Goal: Find specific page/section: Find specific page/section

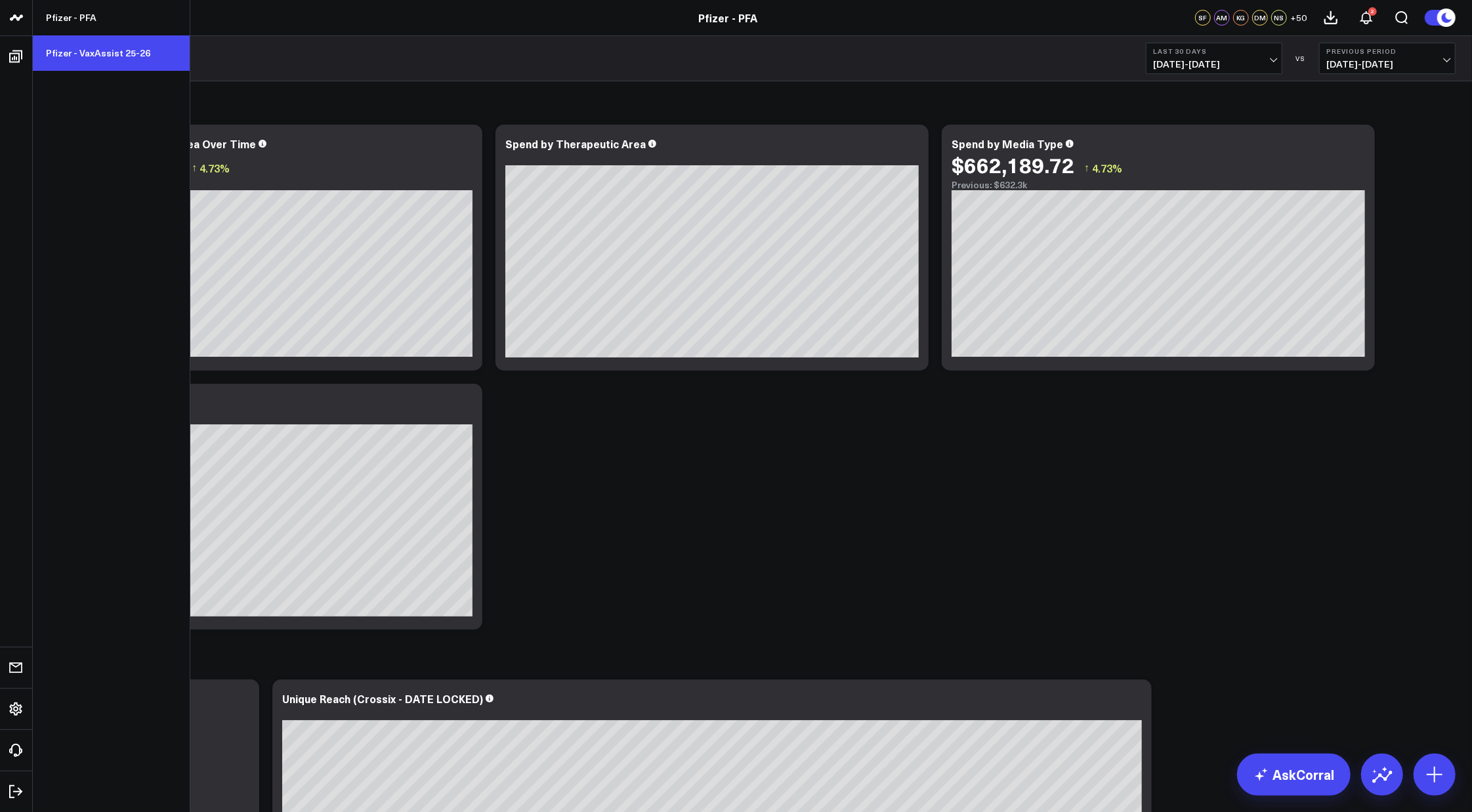
click at [75, 46] on link "Pfizer - VaxAssist 25-26" at bounding box center [111, 53] width 157 height 35
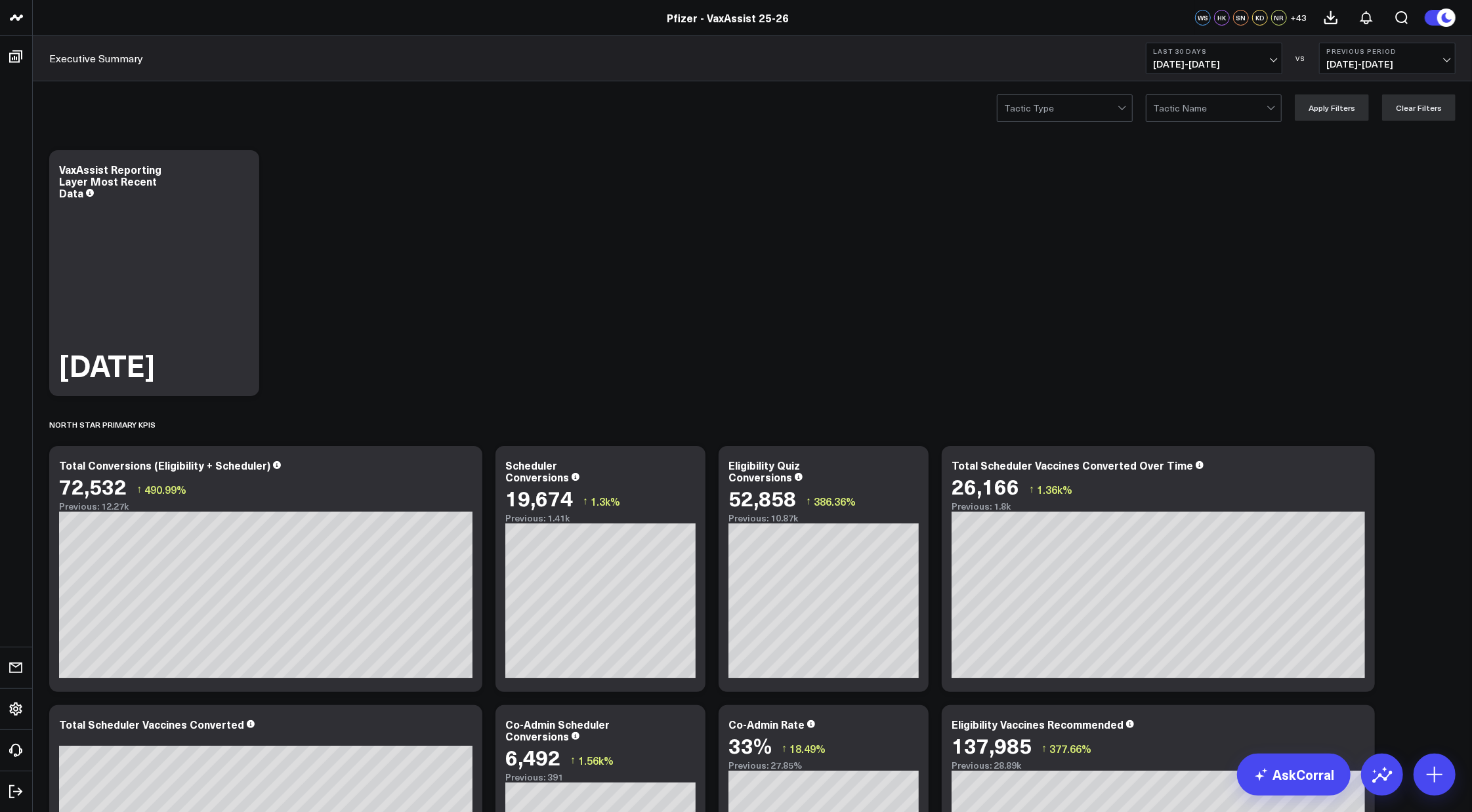
click at [1274, 59] on span "[DATE] - [DATE]" at bounding box center [1213, 64] width 122 height 11
click at [1200, 417] on link "Custom Dates" at bounding box center [1213, 419] width 135 height 25
select select "8"
select select "2025"
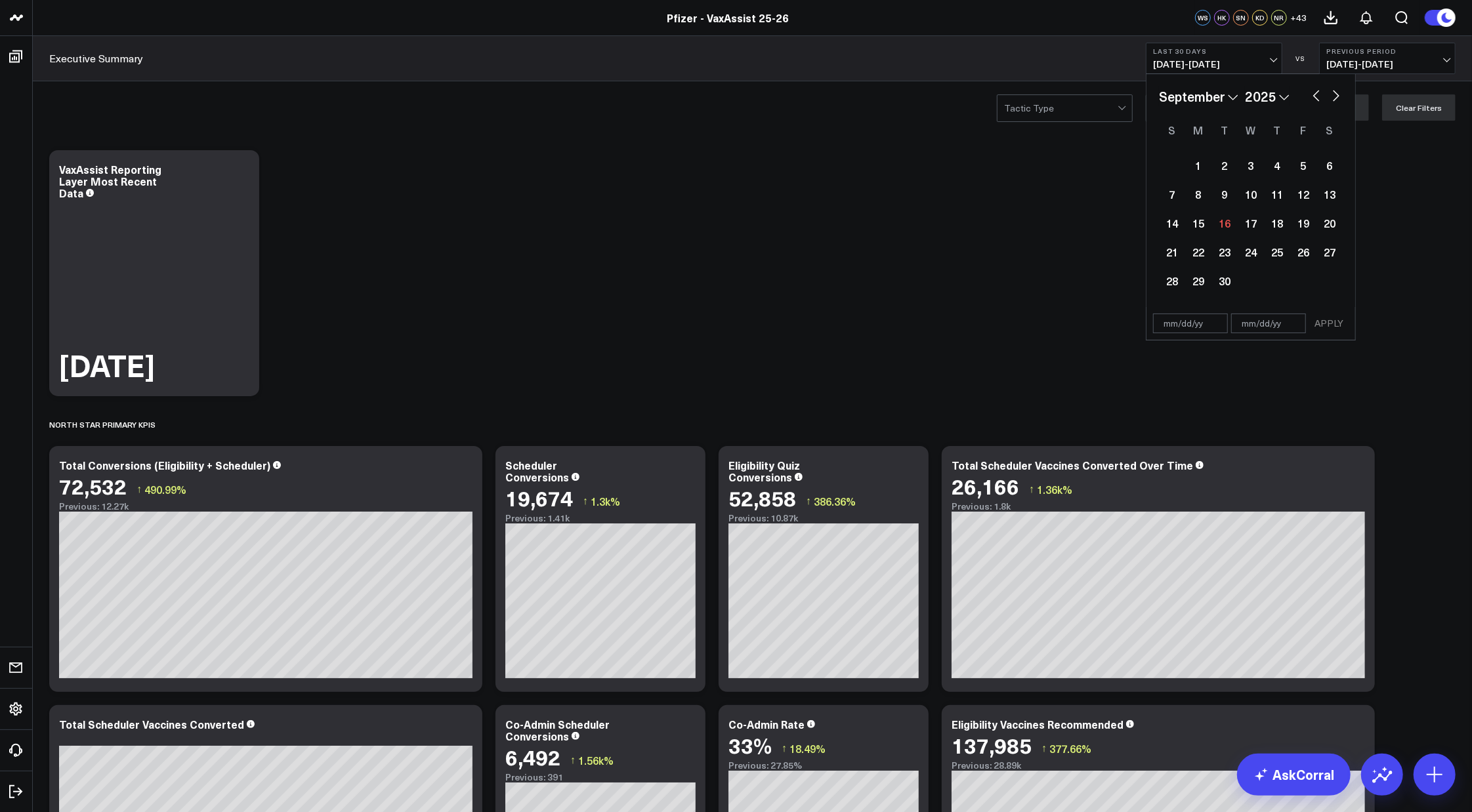
click at [1313, 94] on button "button" at bounding box center [1315, 94] width 13 height 16
select select "7"
select select "2025"
click at [1203, 194] on div "4" at bounding box center [1198, 194] width 26 height 26
type input "08/04/25"
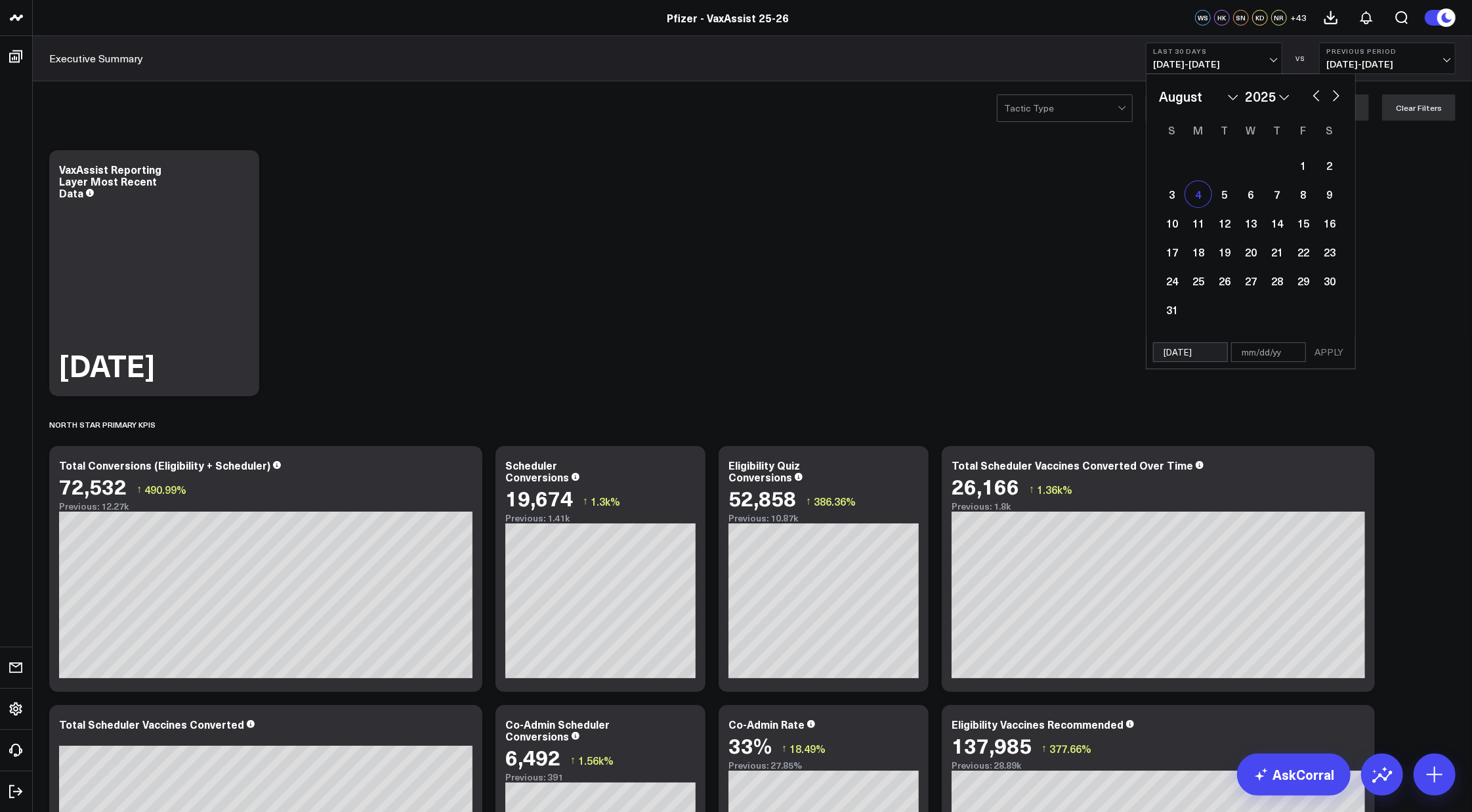
select select "7"
select select "2025"
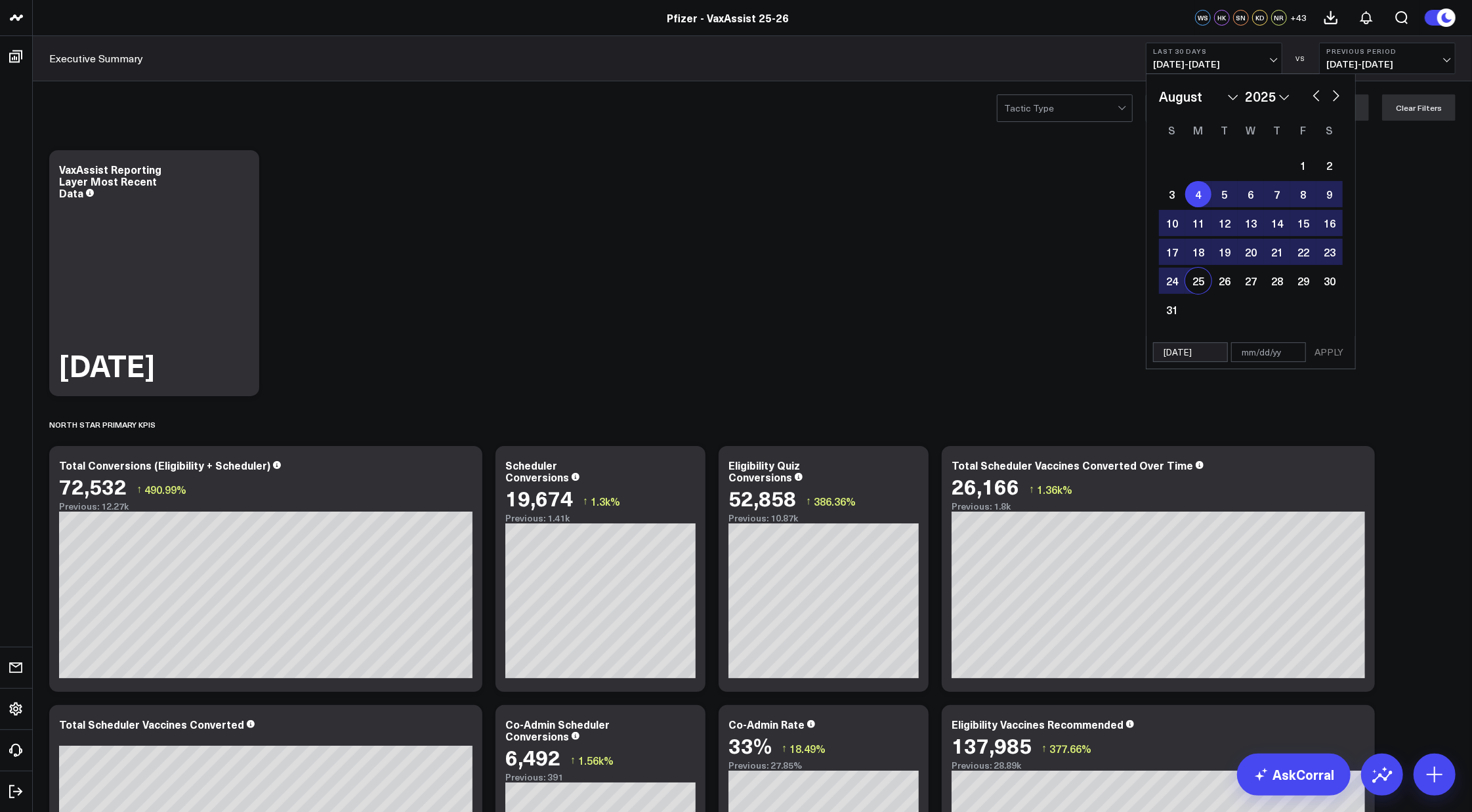
click at [1195, 278] on div "25" at bounding box center [1198, 280] width 26 height 26
type input "[DATE]"
select select "7"
select select "2025"
click at [1195, 278] on div "25" at bounding box center [1198, 280] width 26 height 26
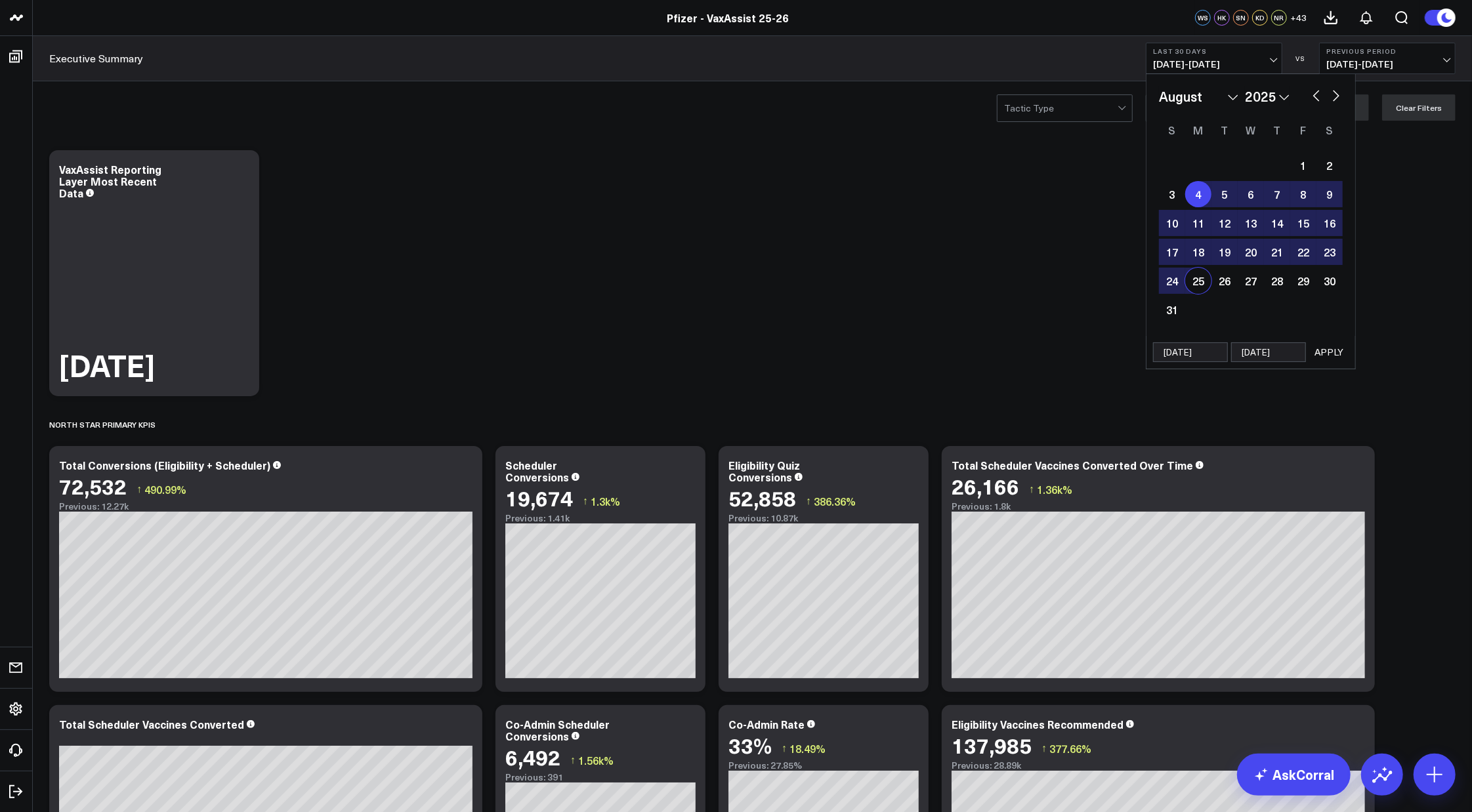
type input "[DATE]"
select select "7"
select select "2025"
click at [1336, 93] on button "button" at bounding box center [1336, 94] width 13 height 16
select select "8"
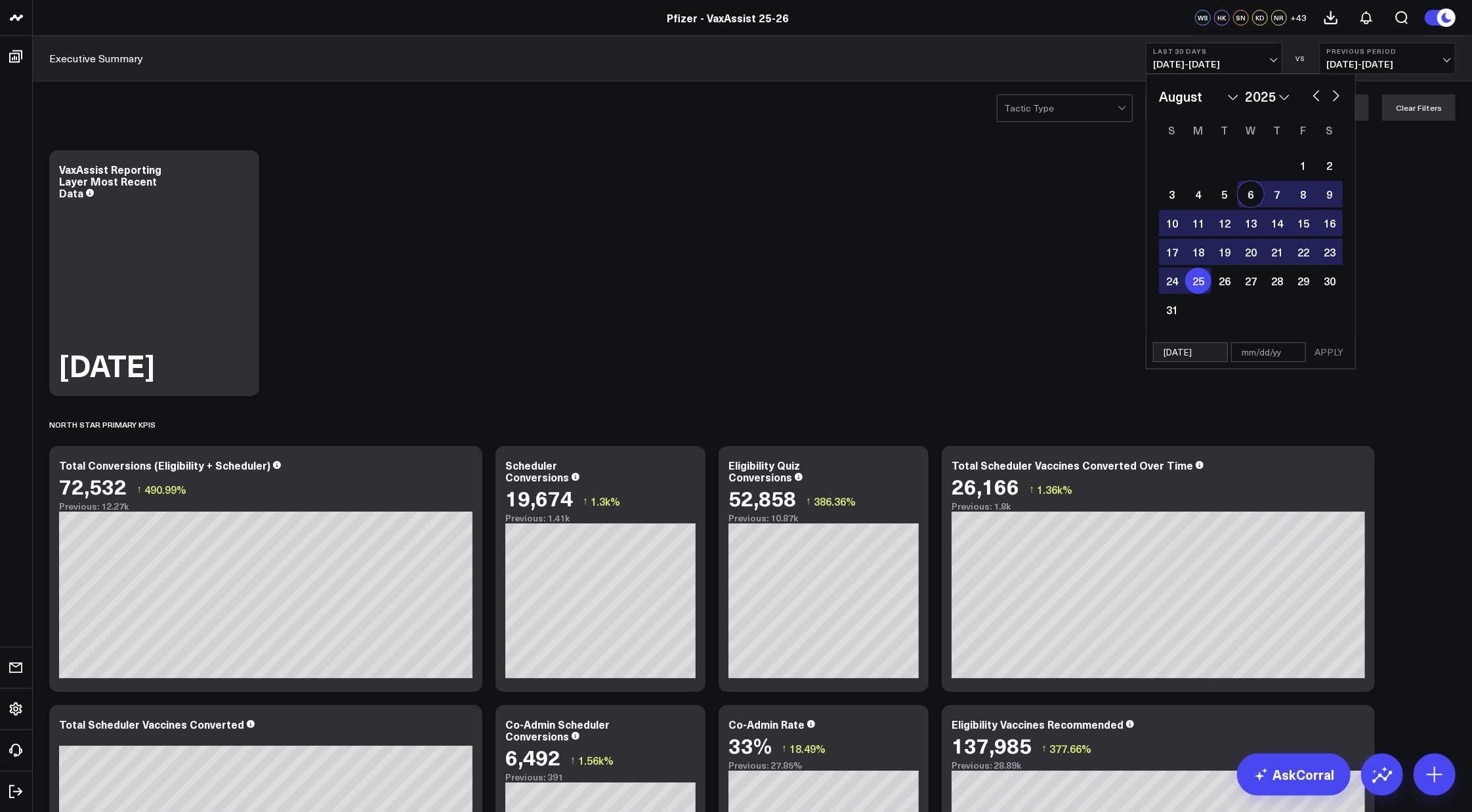
select select "2025"
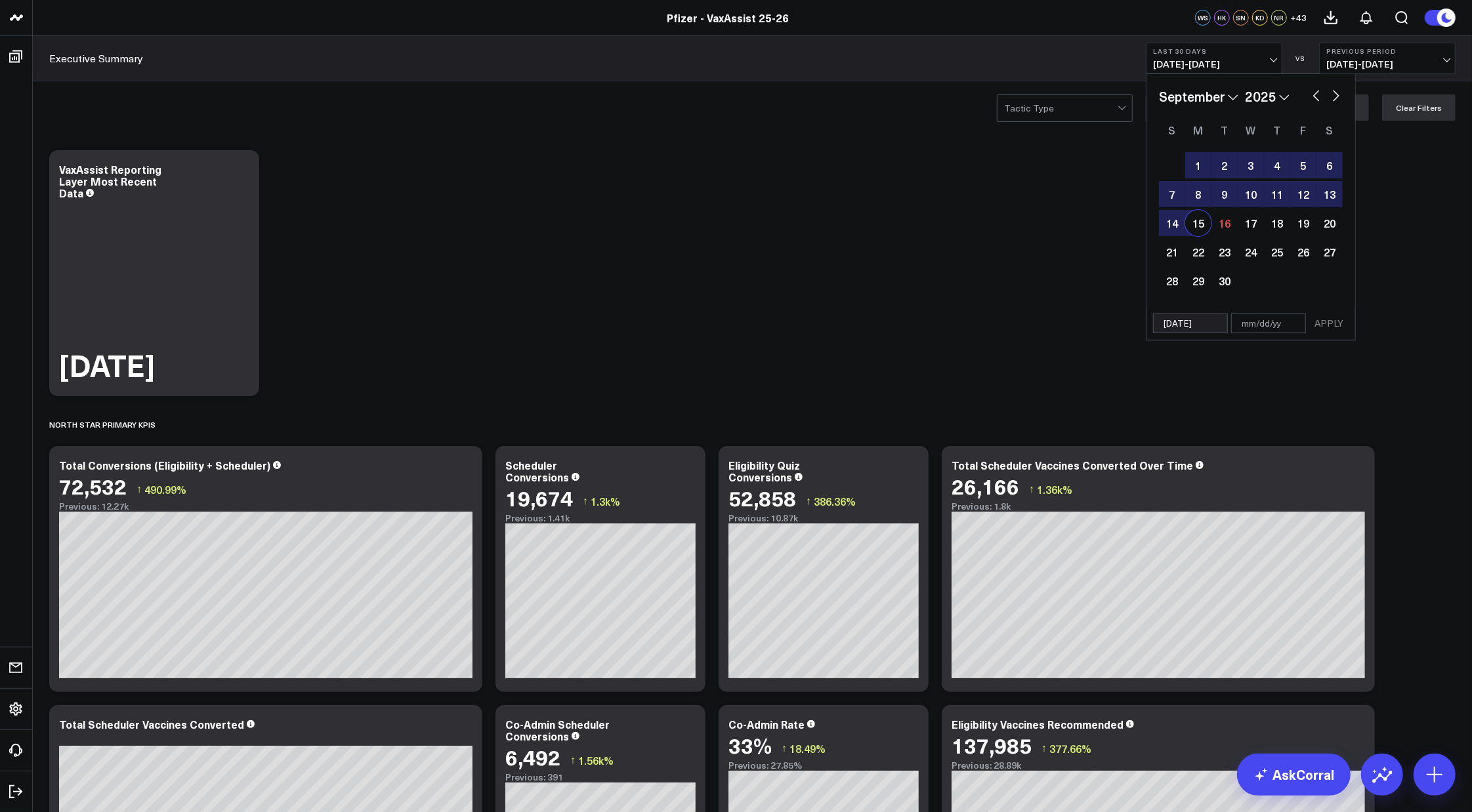
click at [1192, 221] on div "15" at bounding box center [1198, 223] width 26 height 26
type input "[DATE]"
select select "8"
select select "2025"
click at [1321, 322] on button "APPLY" at bounding box center [1329, 323] width 39 height 19
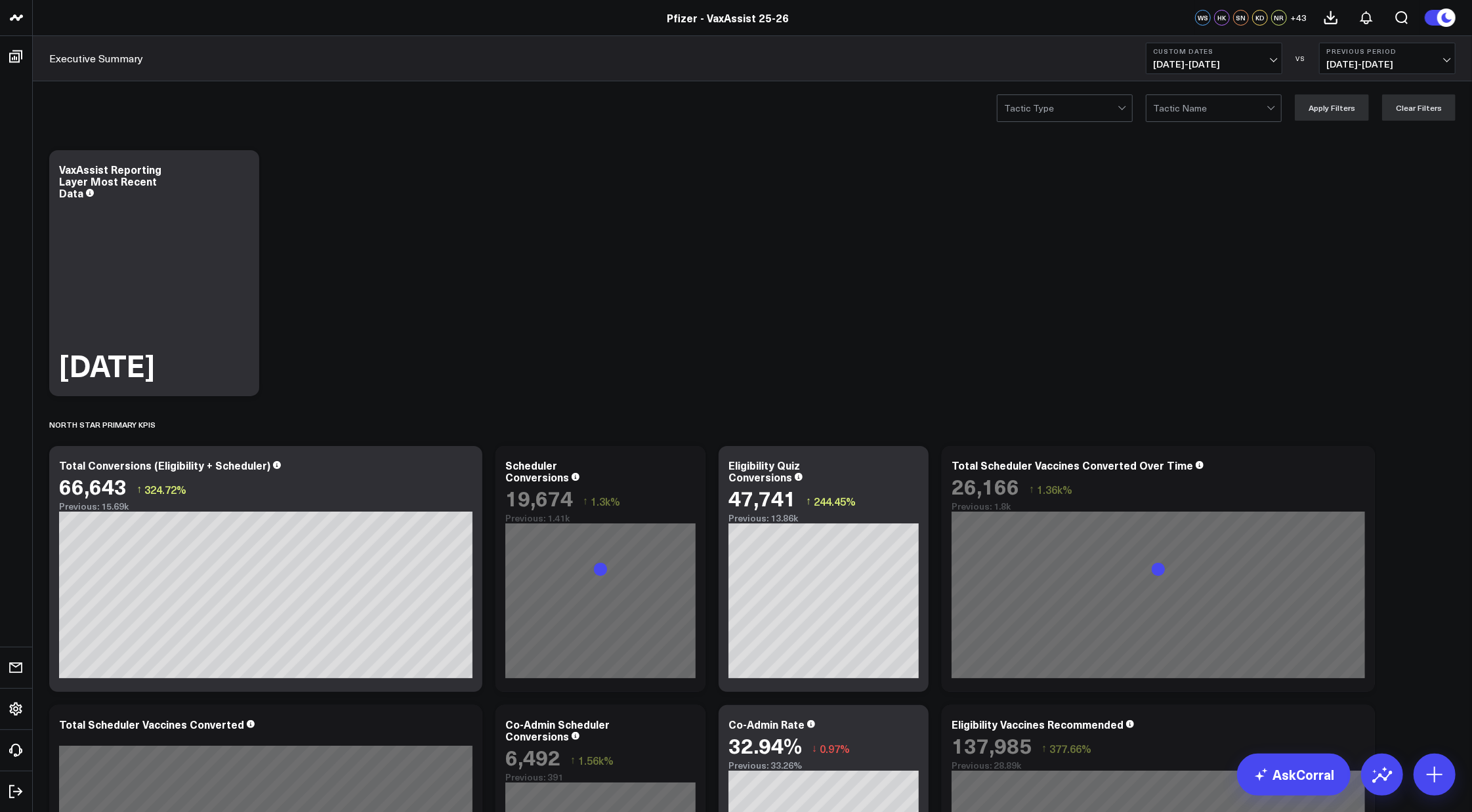
scroll to position [73, 0]
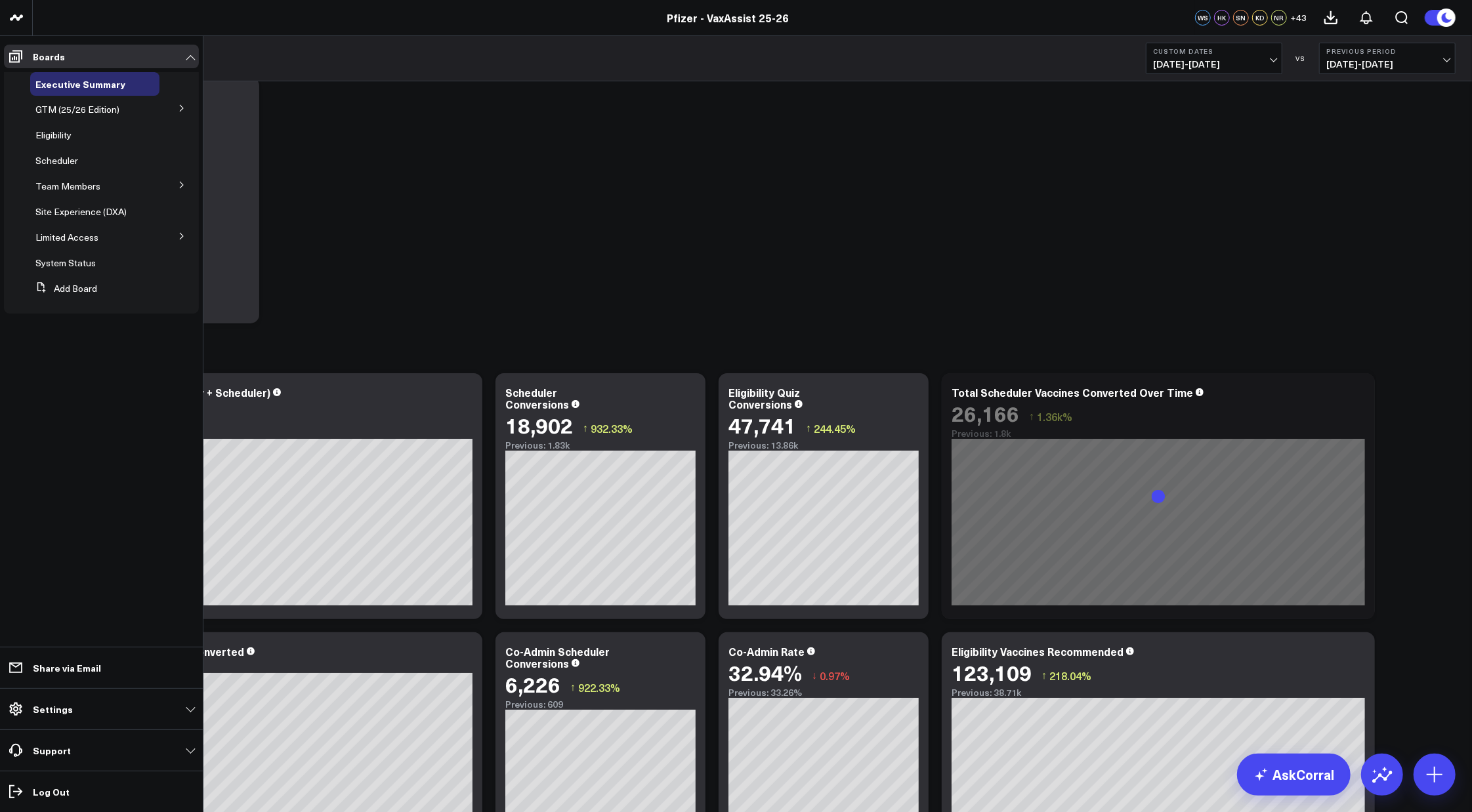
click at [185, 234] on icon at bounding box center [182, 236] width 8 height 8
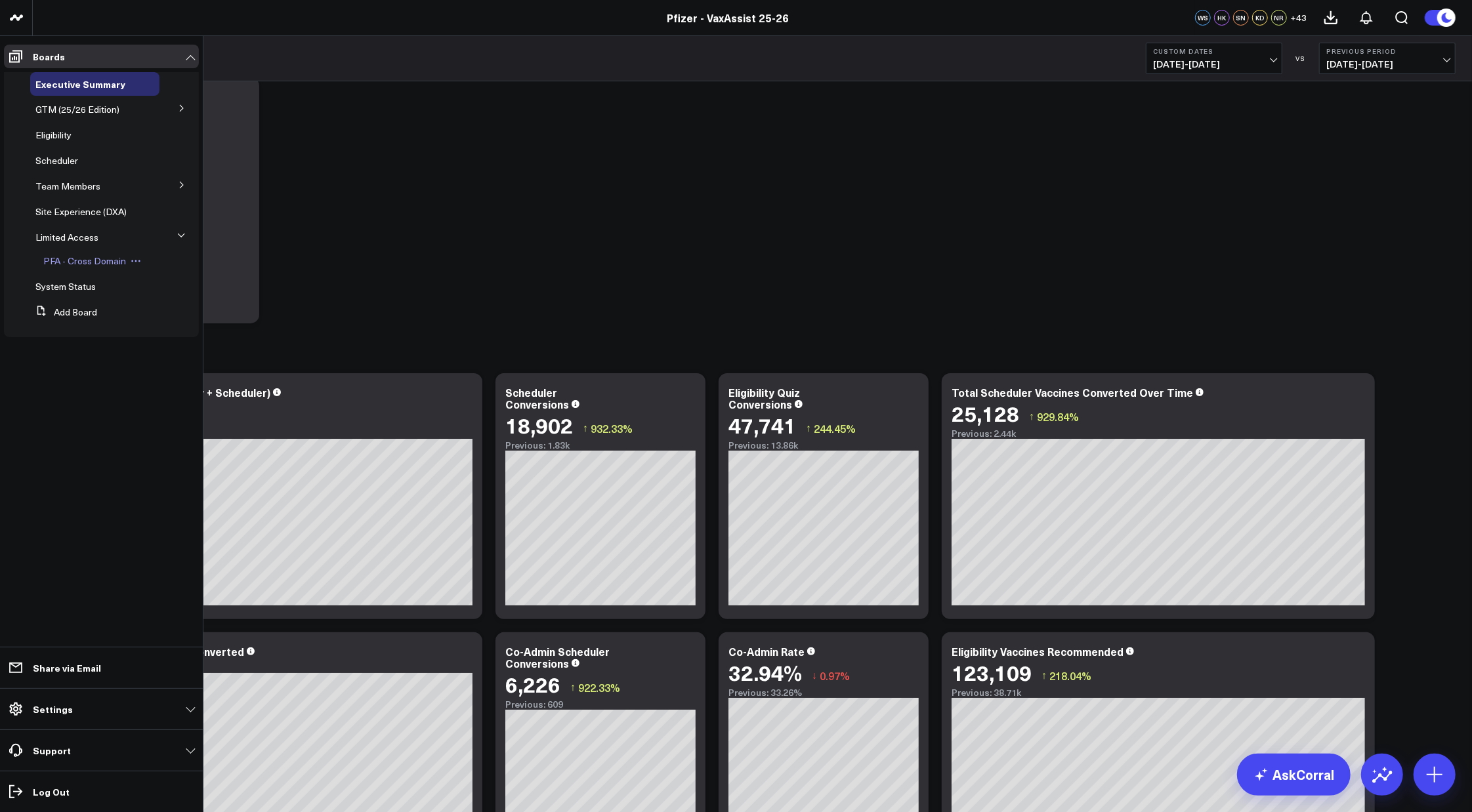
click at [110, 257] on span "PFA - Cross Domain" at bounding box center [85, 261] width 83 height 13
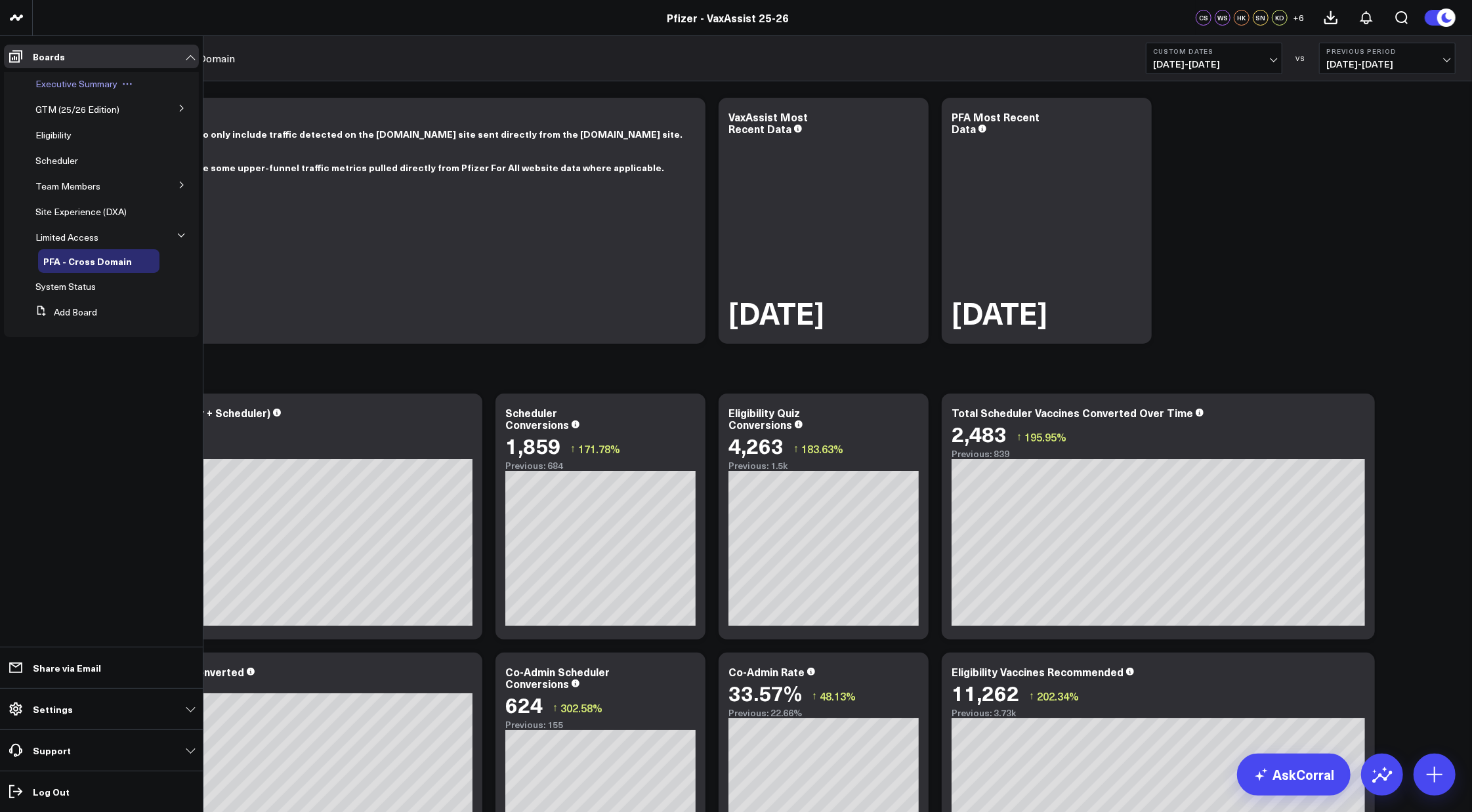
click at [83, 81] on span "Executive Summary" at bounding box center [76, 84] width 82 height 13
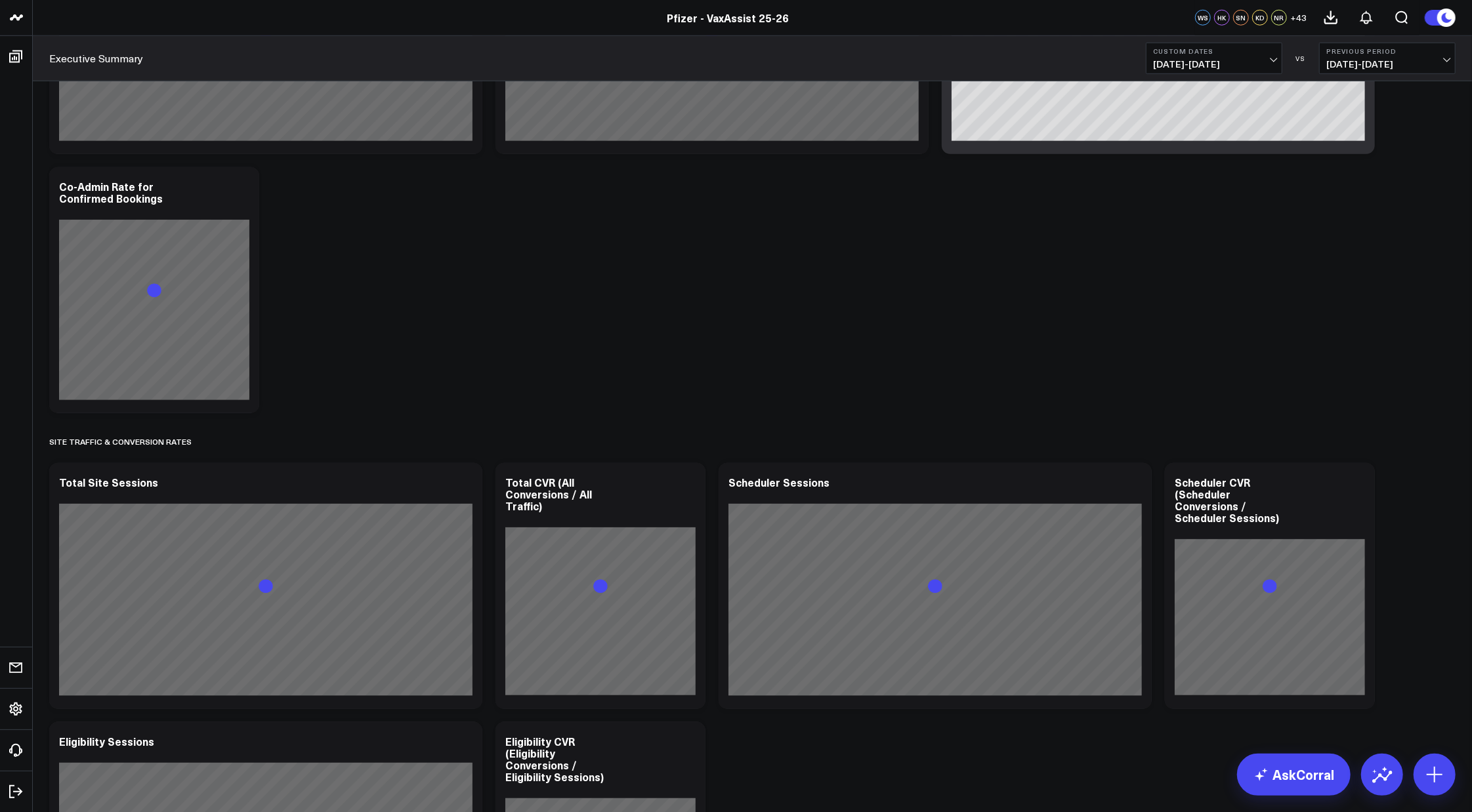
scroll to position [1239, 0]
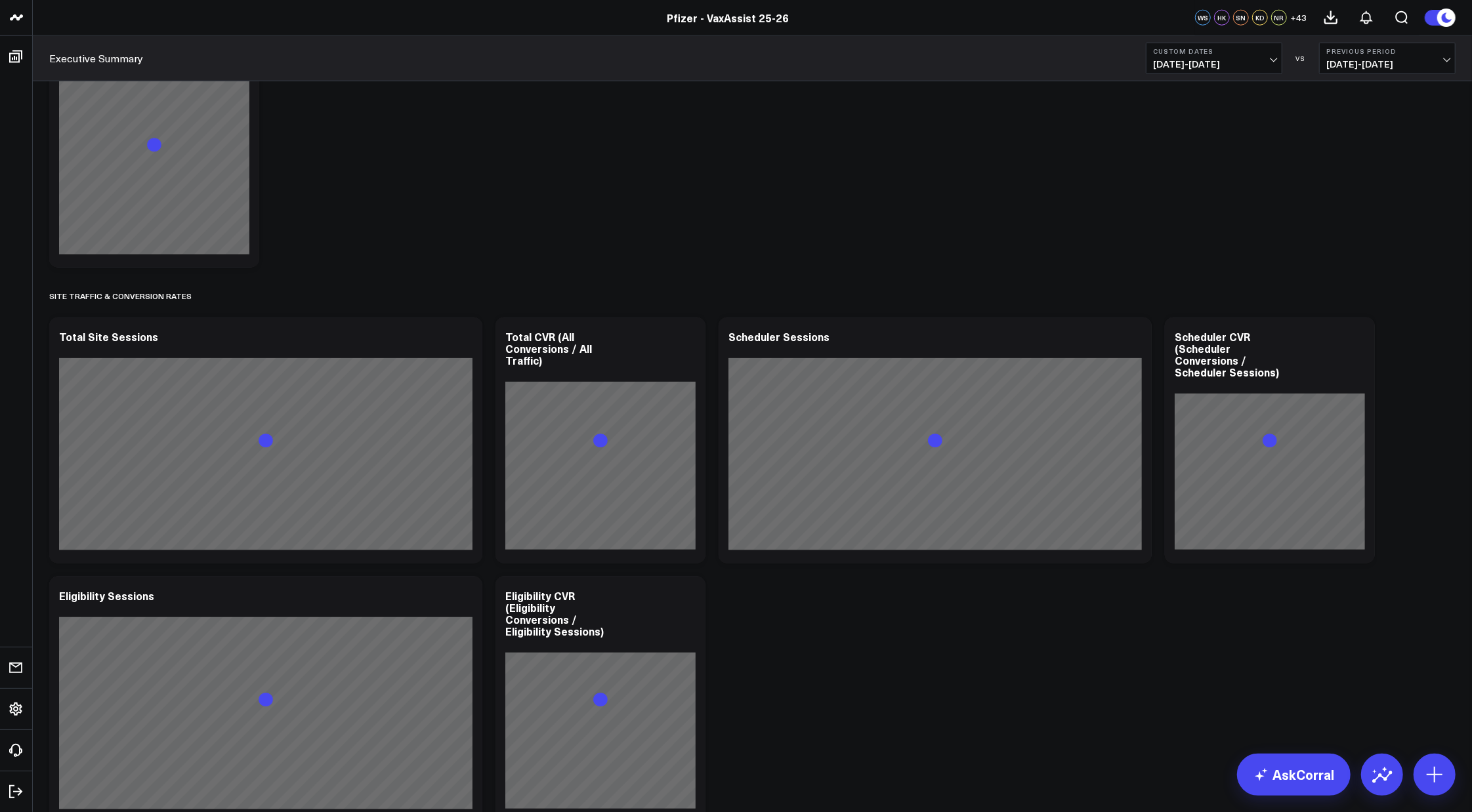
click at [1446, 59] on span "08/03/25 - 08/24/25" at bounding box center [1386, 64] width 122 height 11
click at [1349, 144] on link "YoY" at bounding box center [1386, 138] width 135 height 25
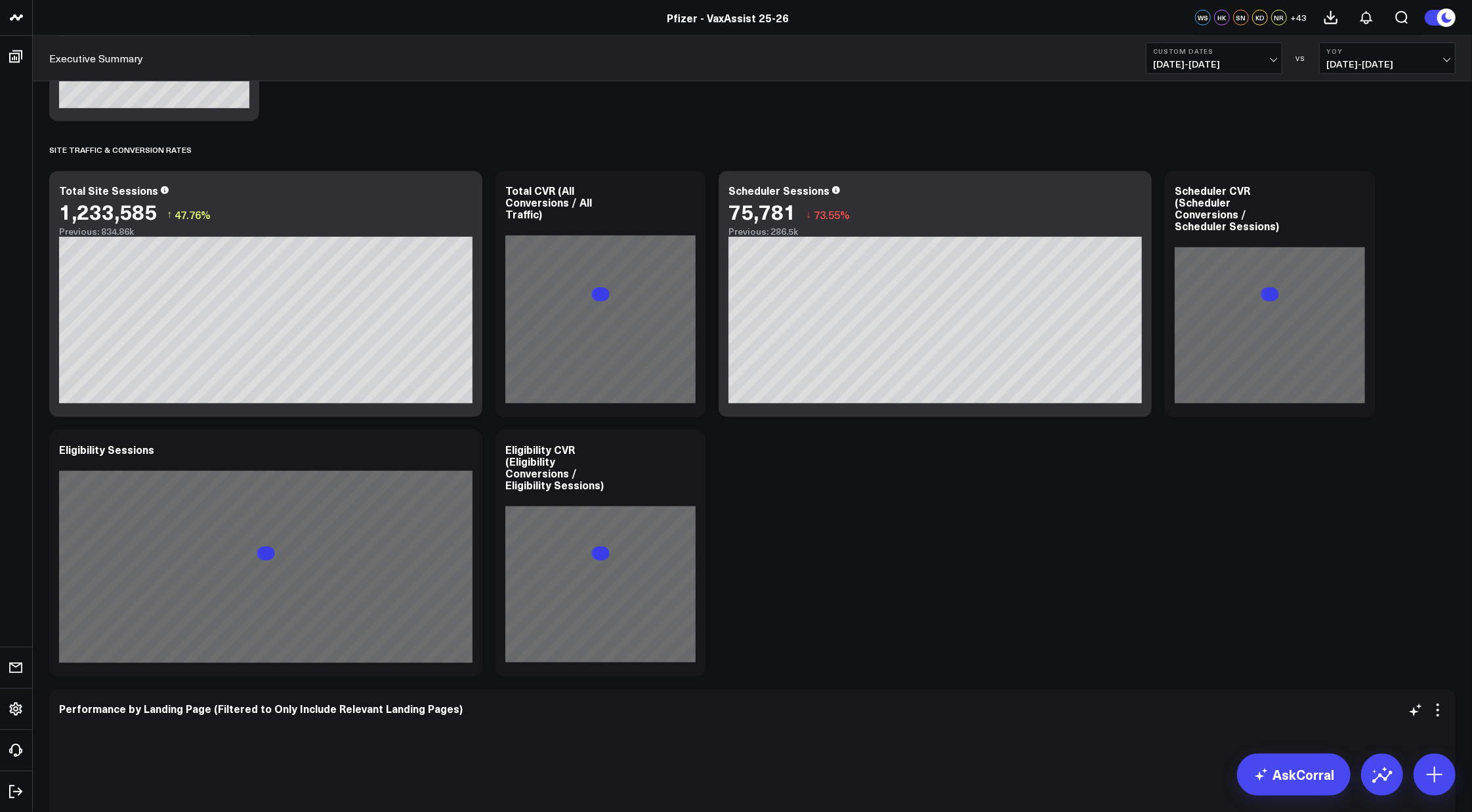
scroll to position [1420, 0]
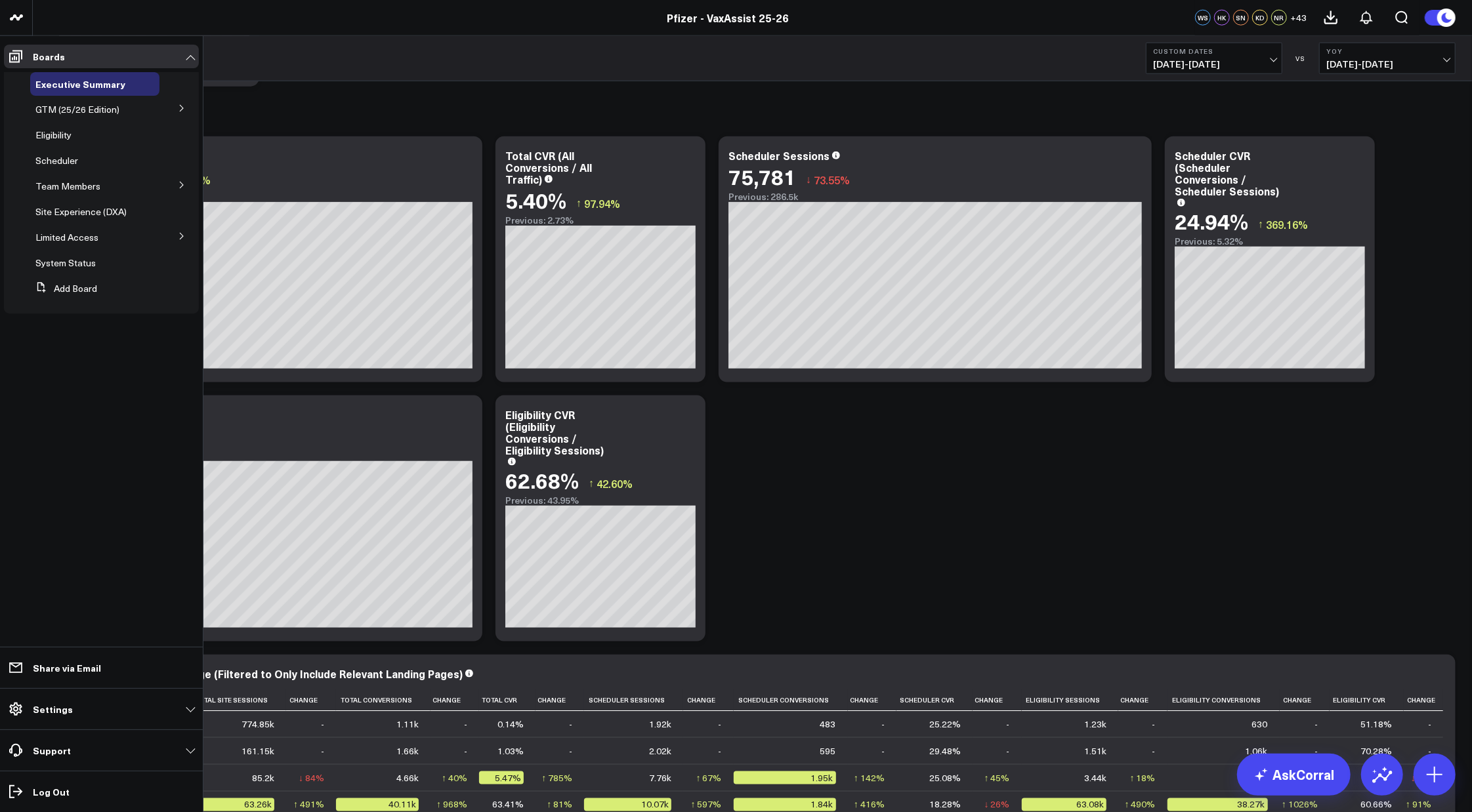
click at [175, 228] on button at bounding box center [181, 235] width 34 height 19
click at [92, 263] on span "PFA - Cross Domain" at bounding box center [85, 261] width 83 height 13
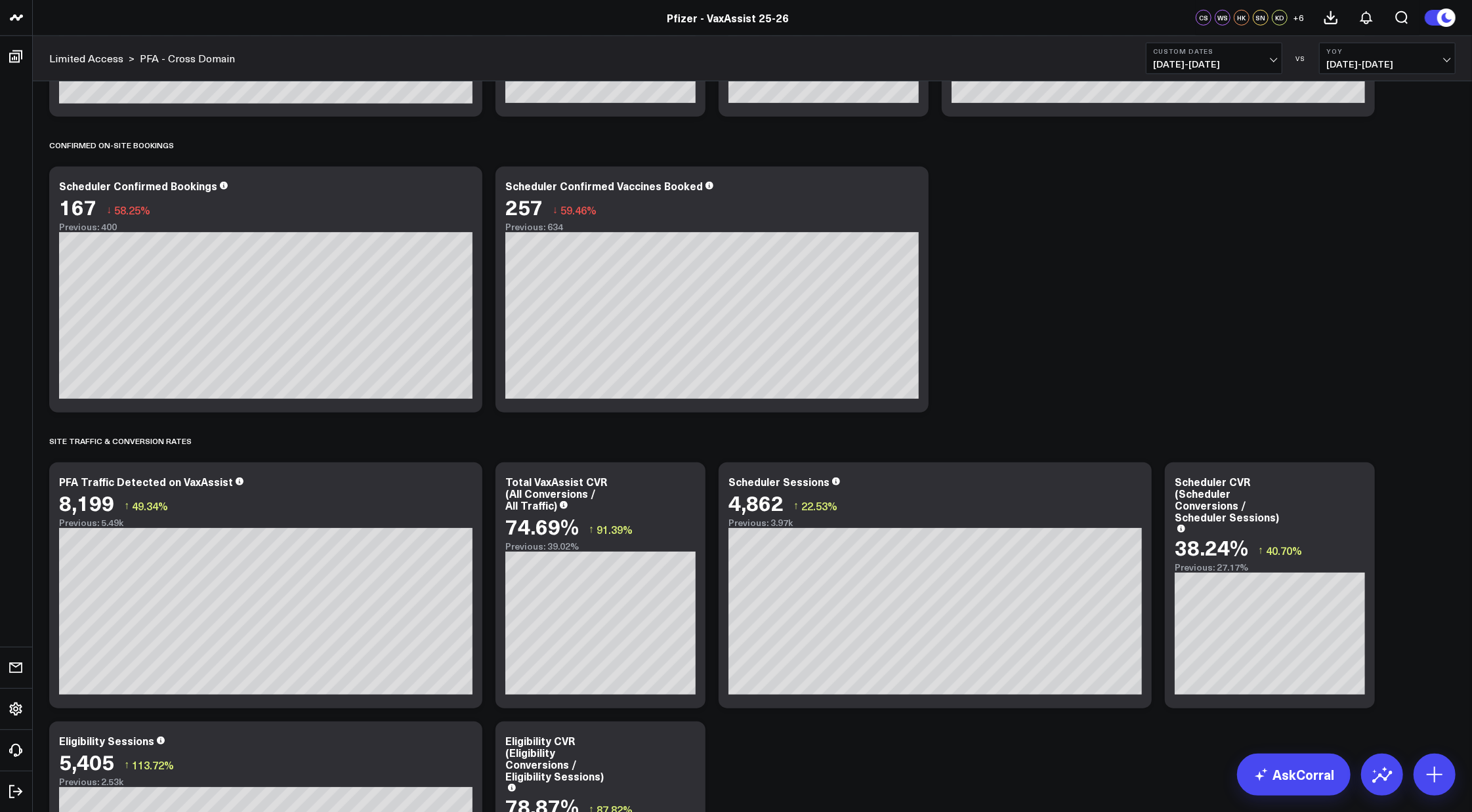
scroll to position [510, 0]
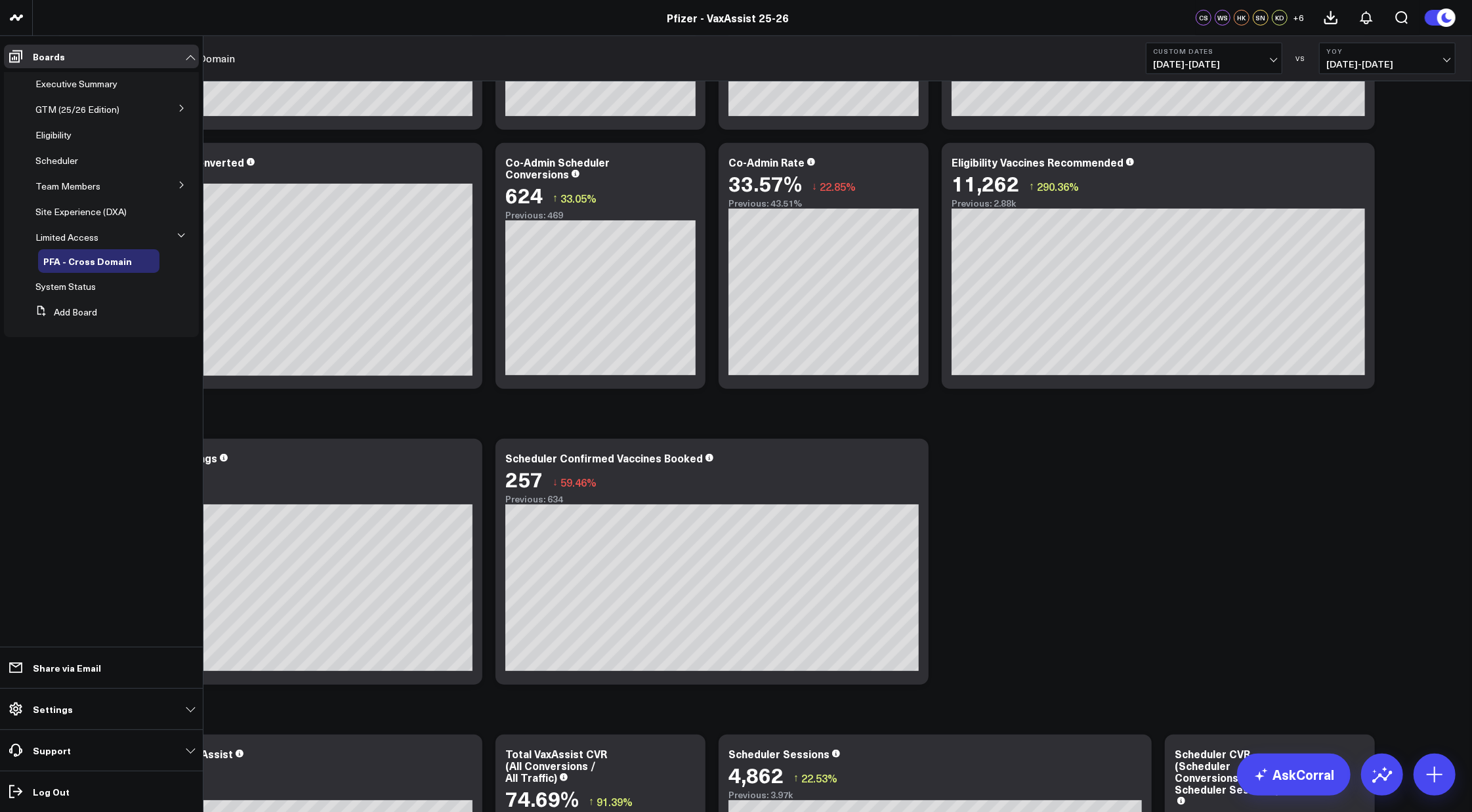
click at [185, 186] on icon at bounding box center [182, 185] width 8 height 8
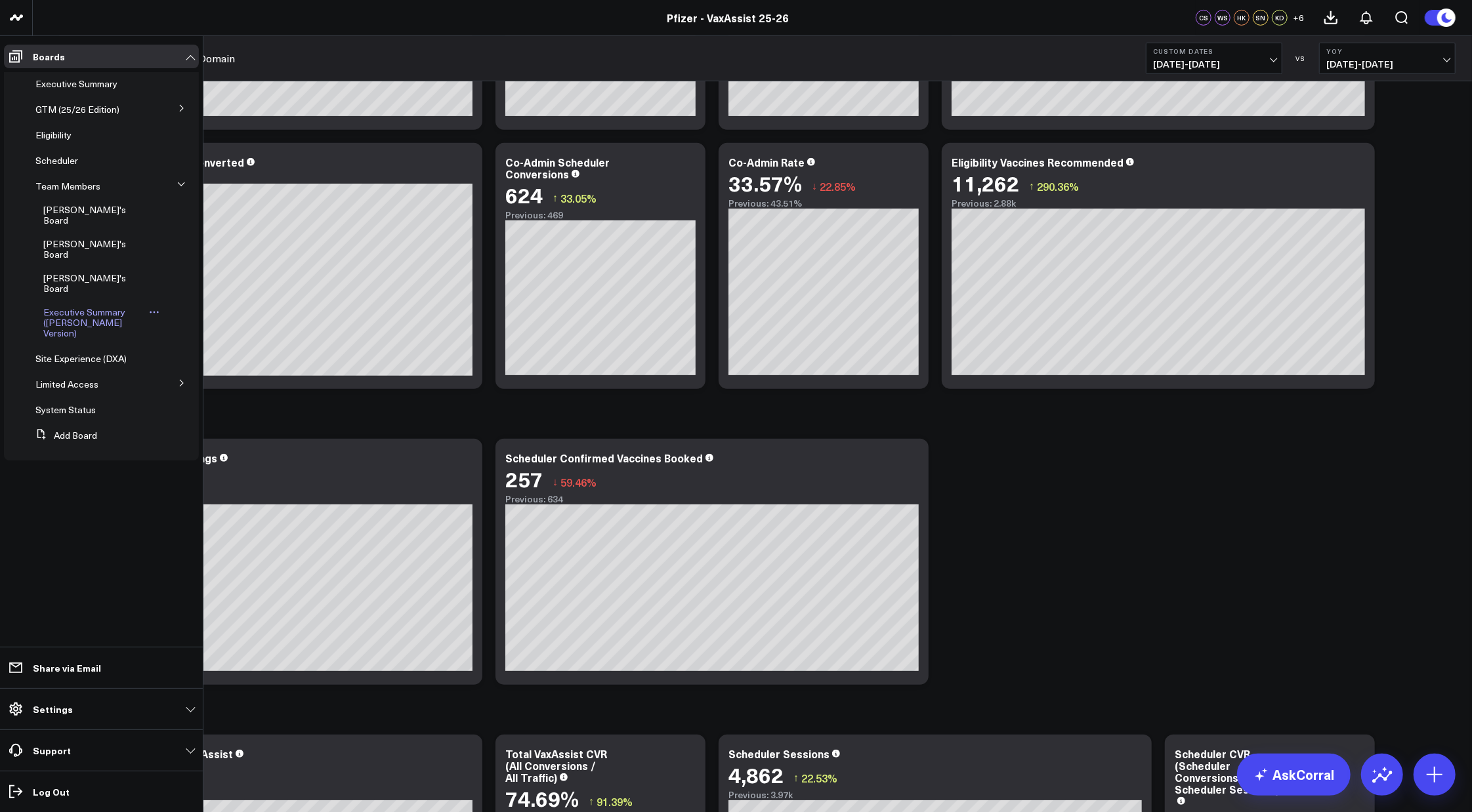
click at [87, 305] on span "Executive Summary (Surina's Version)" at bounding box center [85, 322] width 82 height 33
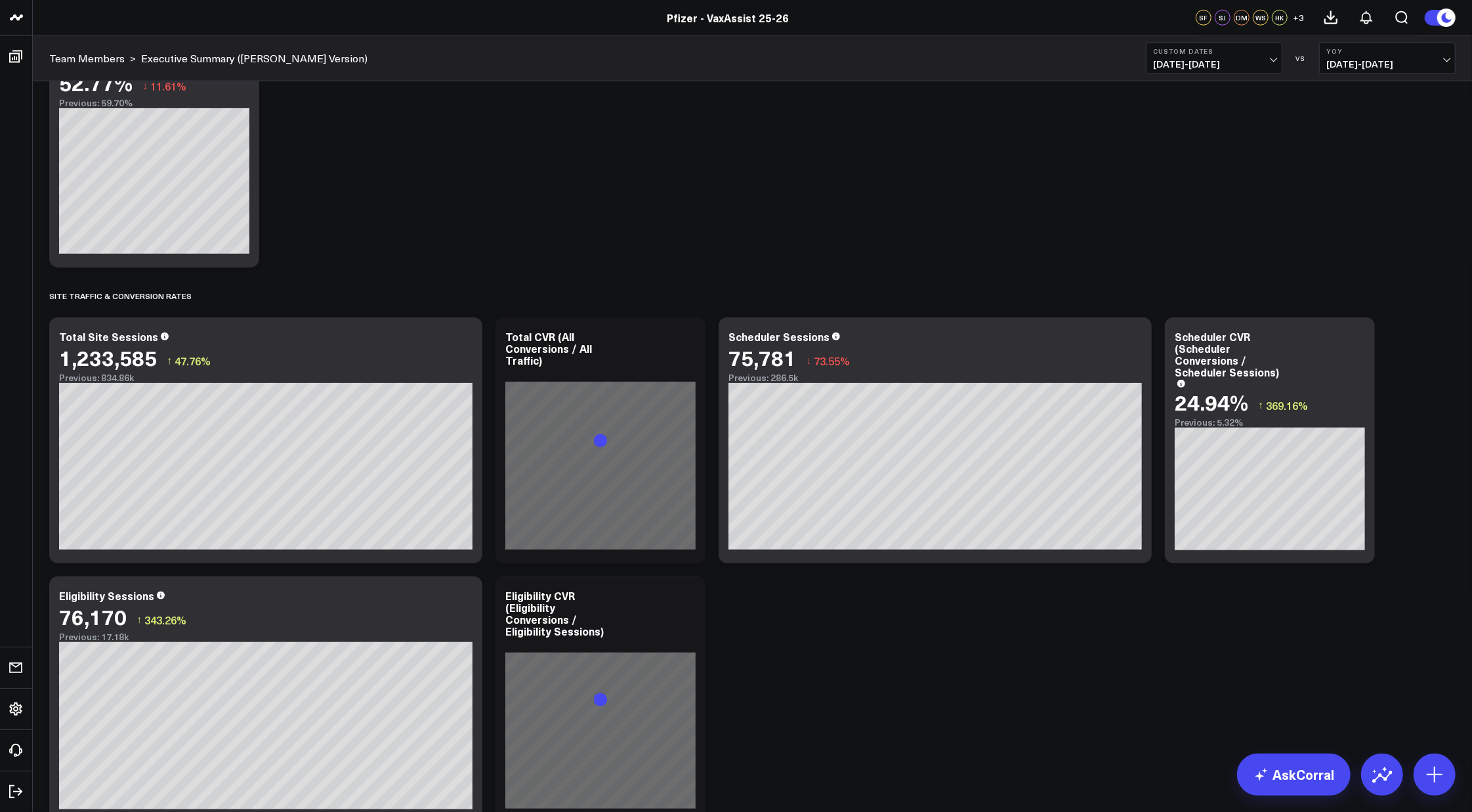
scroll to position [1385, 0]
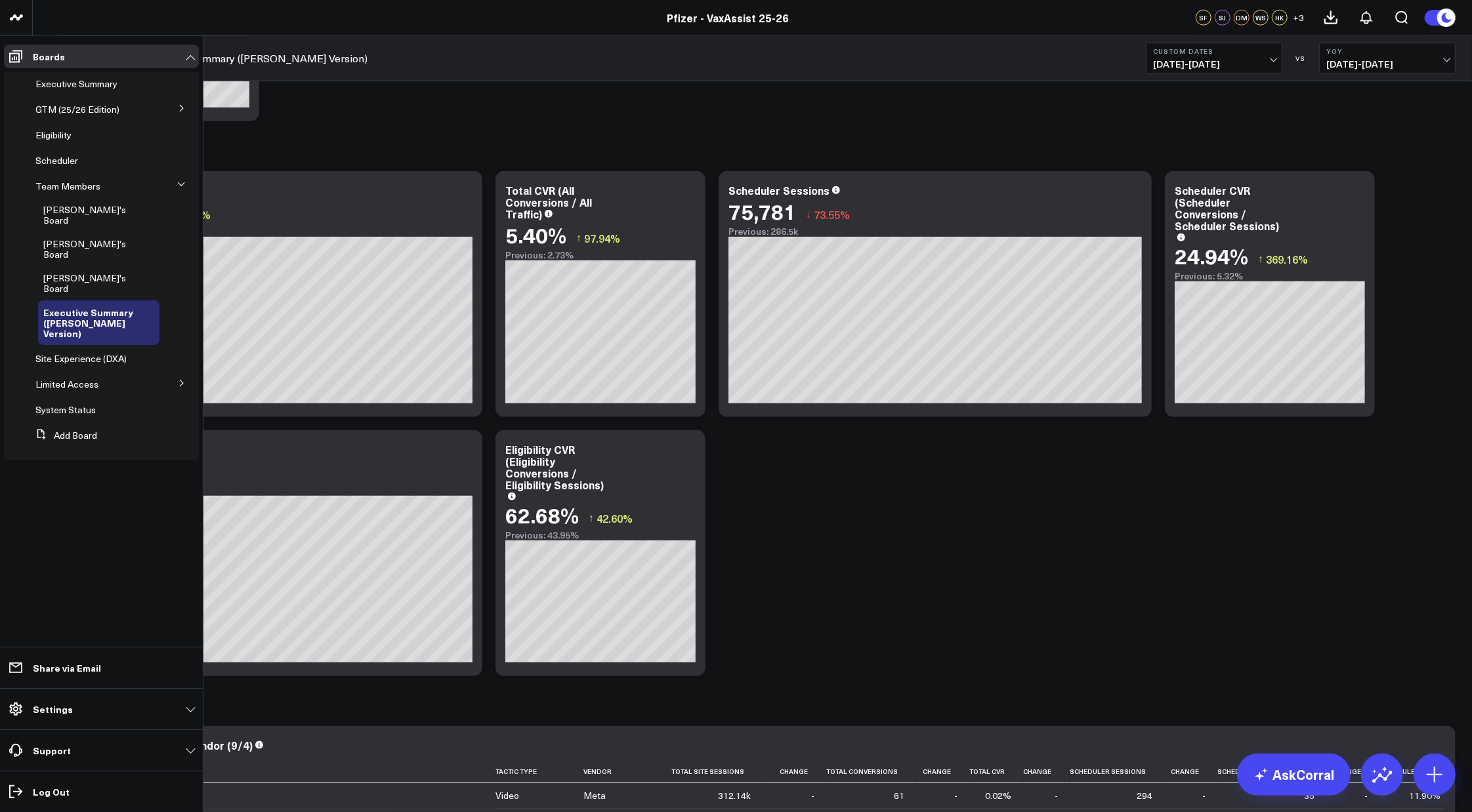
click at [178, 372] on button at bounding box center [181, 382] width 34 height 19
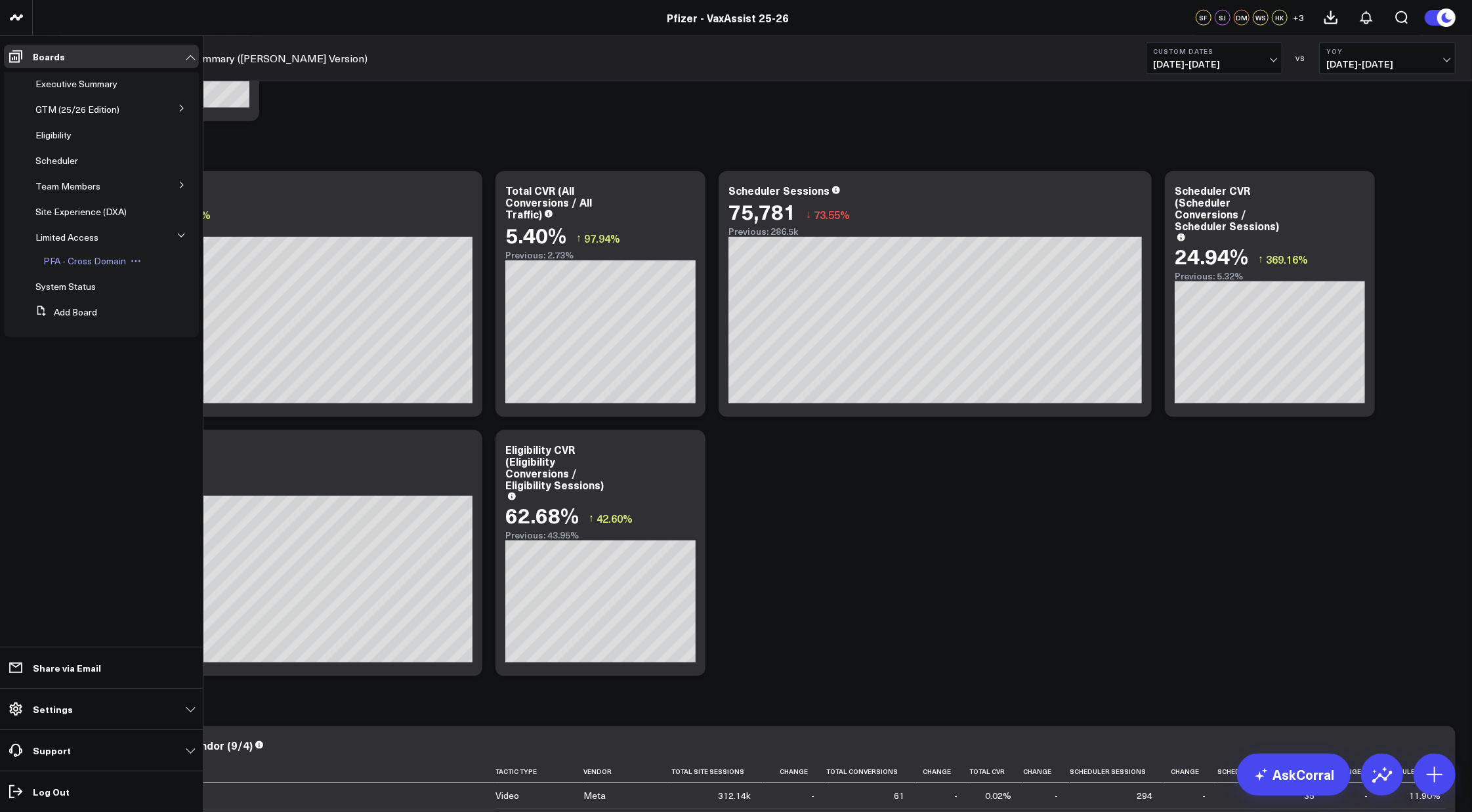
click at [83, 264] on span "PFA - Cross Domain" at bounding box center [85, 261] width 83 height 13
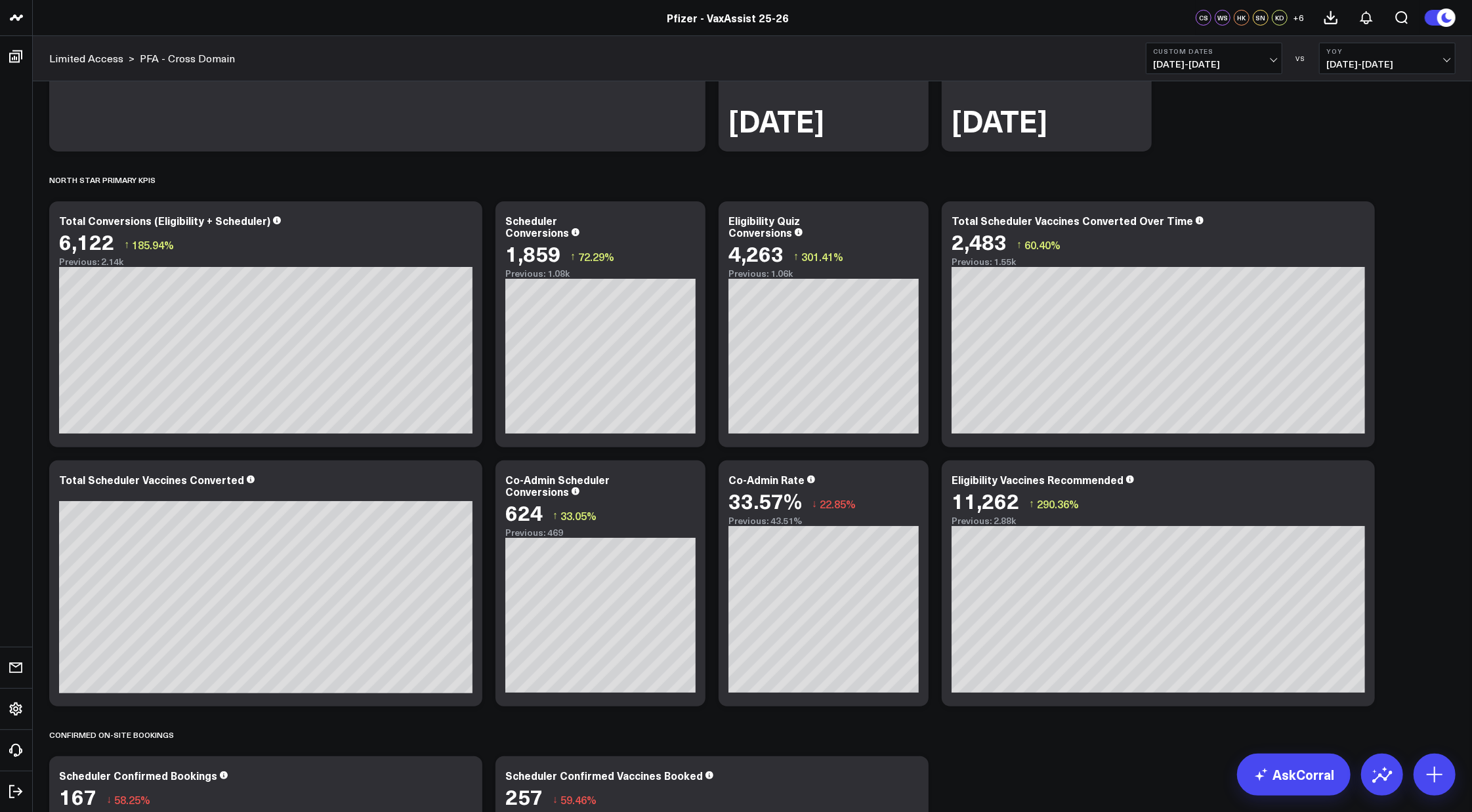
scroll to position [193, 0]
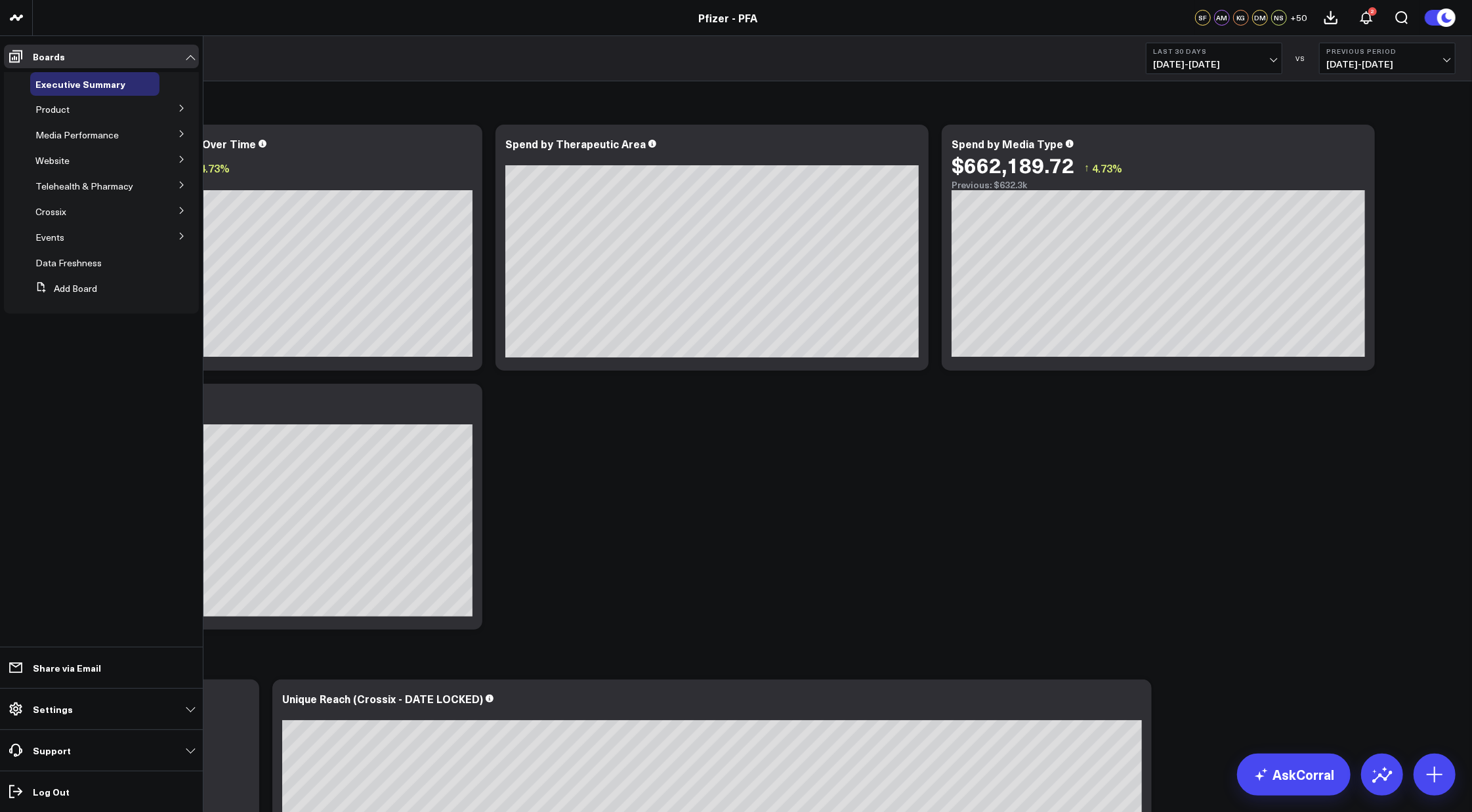
click at [179, 109] on icon at bounding box center [182, 108] width 8 height 8
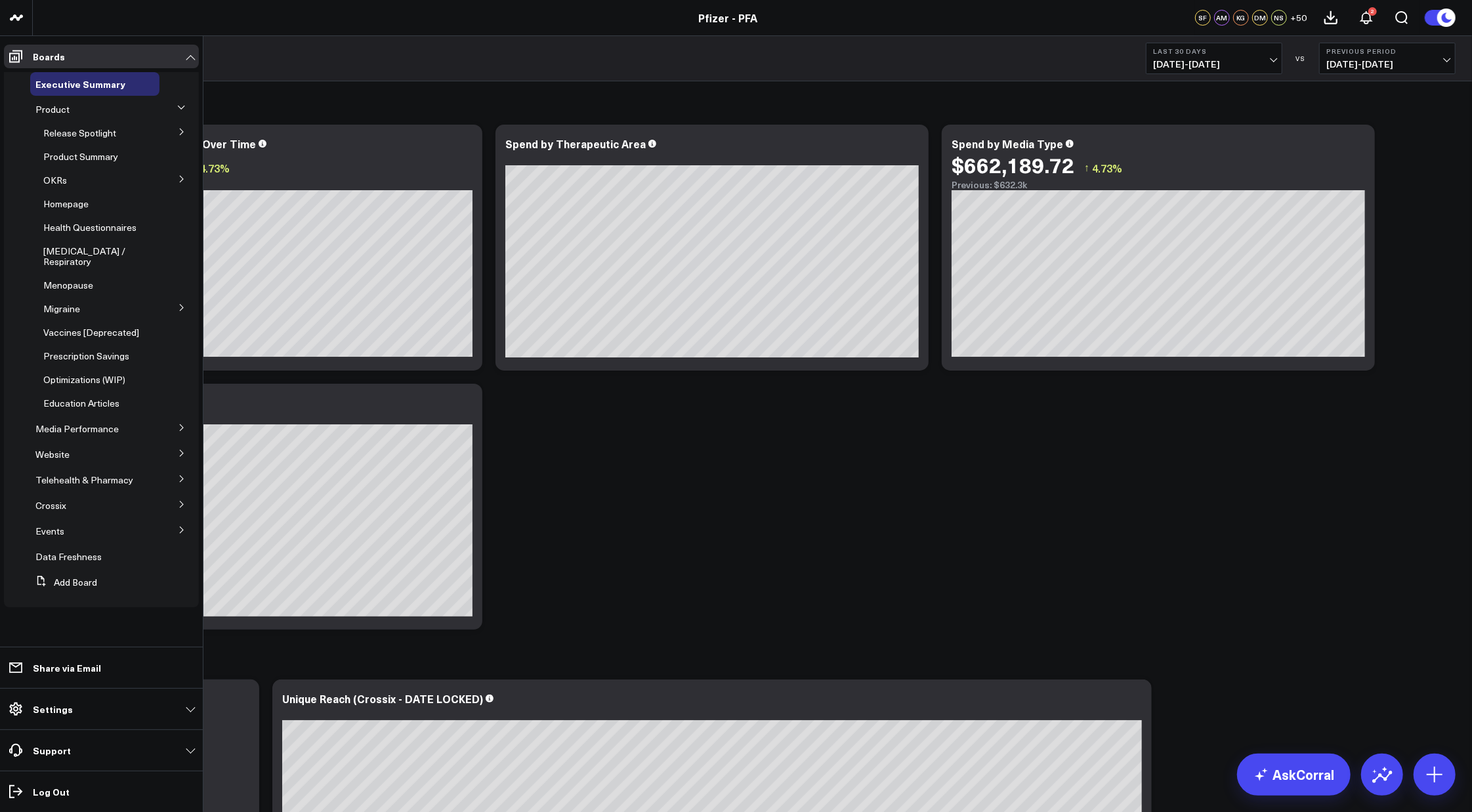
click at [184, 128] on icon at bounding box center [182, 132] width 8 height 8
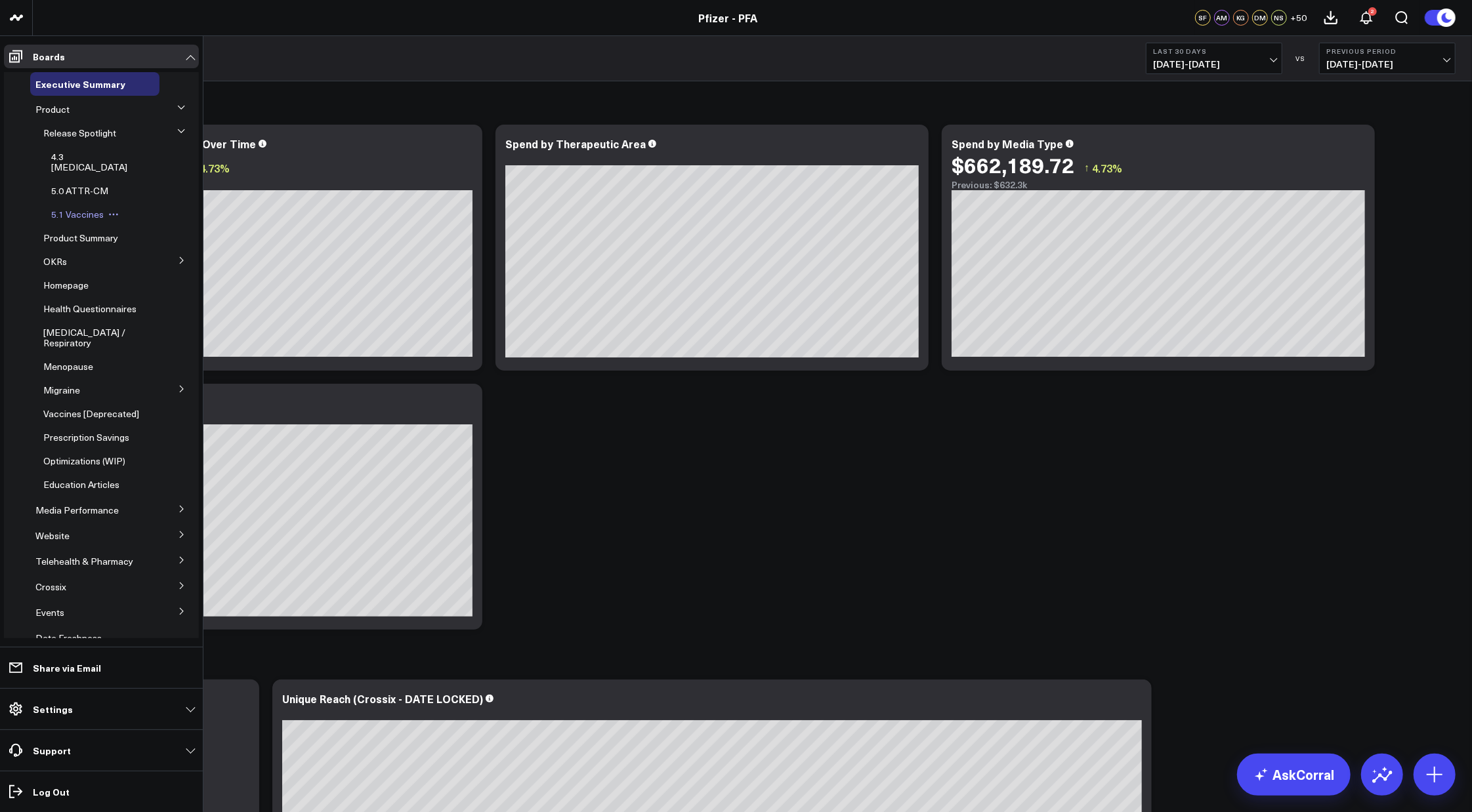
click at [82, 208] on span "5.1 Vaccines" at bounding box center [78, 214] width 53 height 13
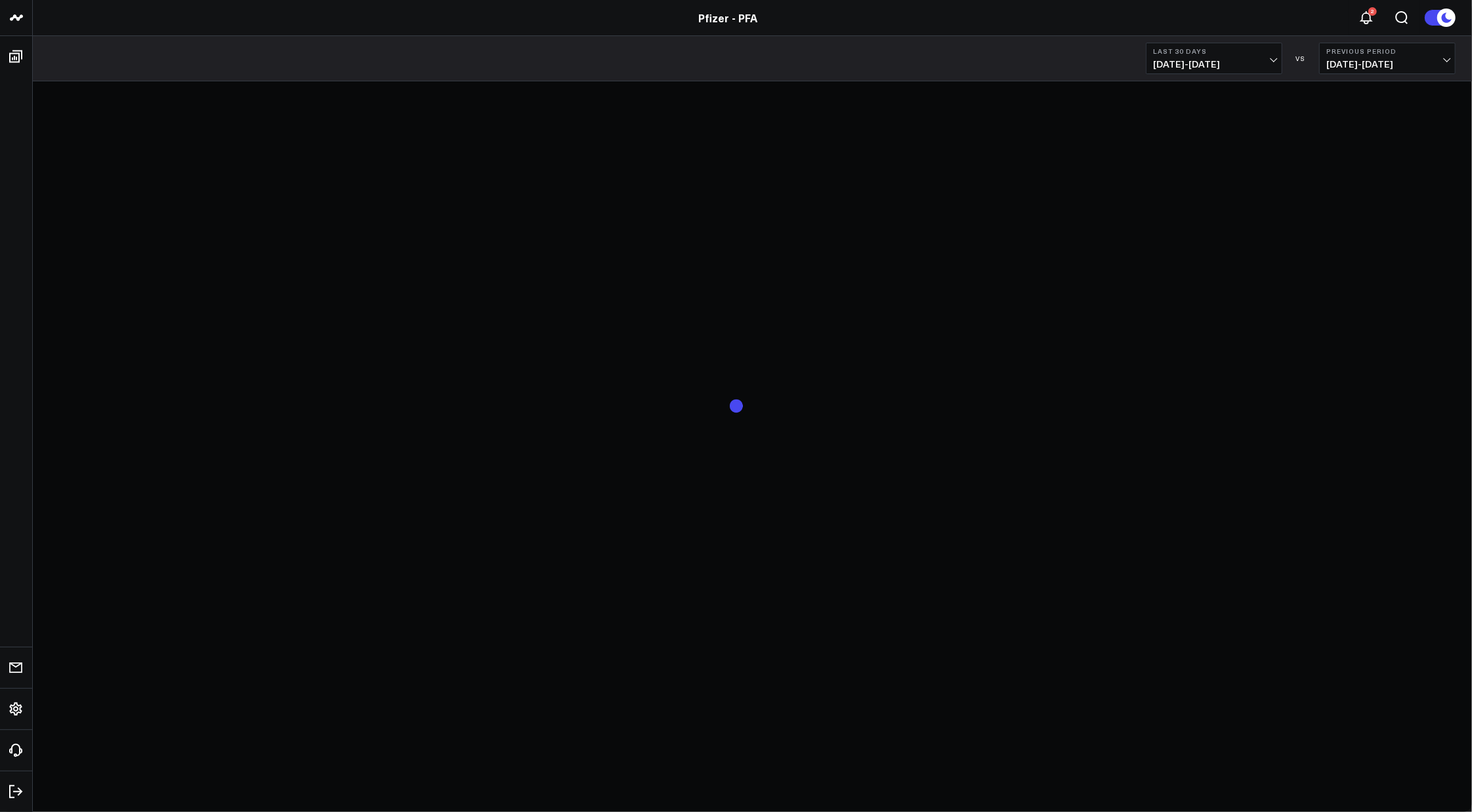
click at [1270, 59] on span "[DATE] - [DATE]" at bounding box center [1213, 64] width 122 height 11
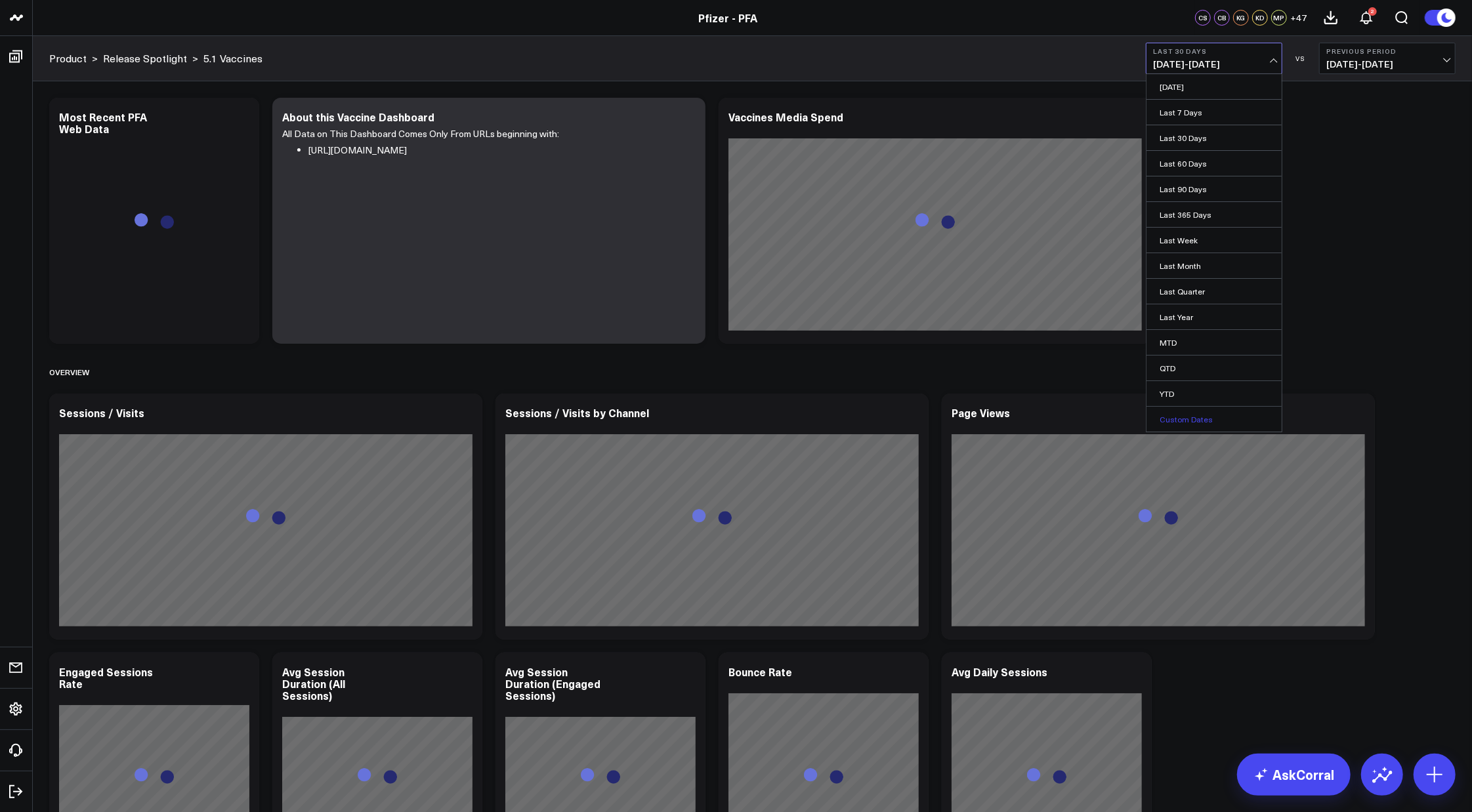
click at [1179, 414] on link "Custom Dates" at bounding box center [1213, 419] width 135 height 25
select select "8"
select select "2025"
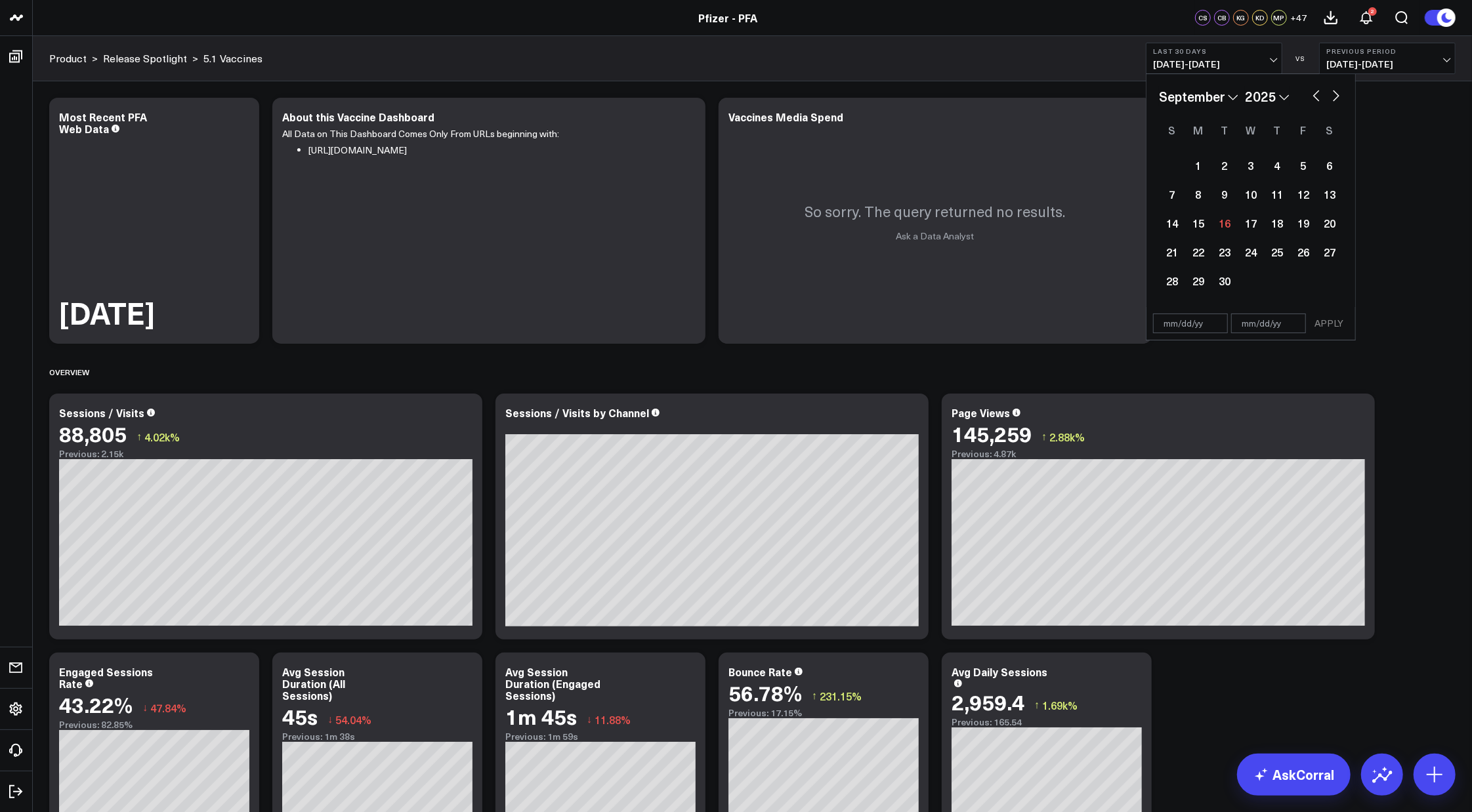
click at [1317, 90] on button "button" at bounding box center [1315, 94] width 13 height 16
select select "7"
select select "2025"
click at [1191, 283] on div "25" at bounding box center [1198, 280] width 26 height 26
type input "[DATE]"
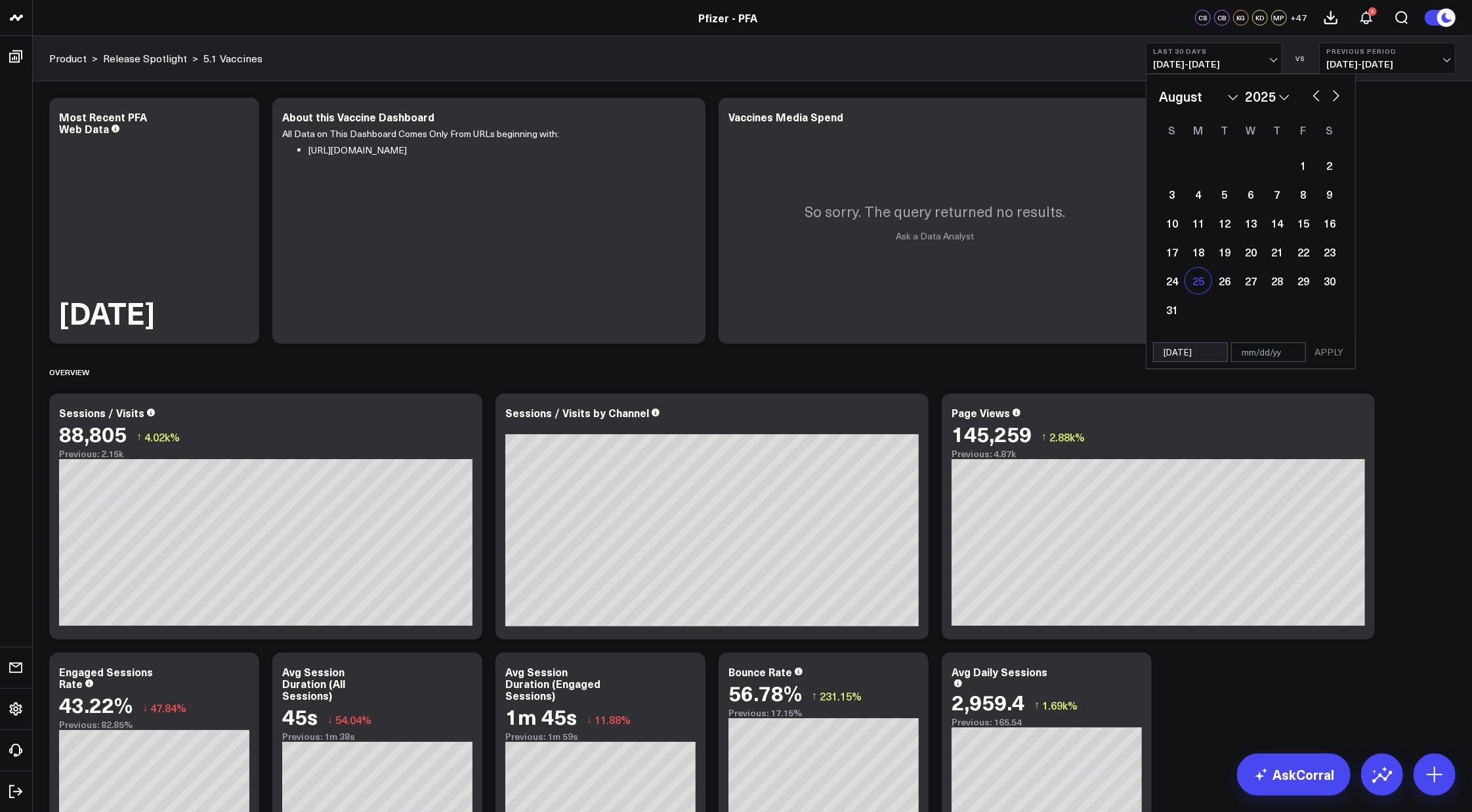
select select "7"
select select "2025"
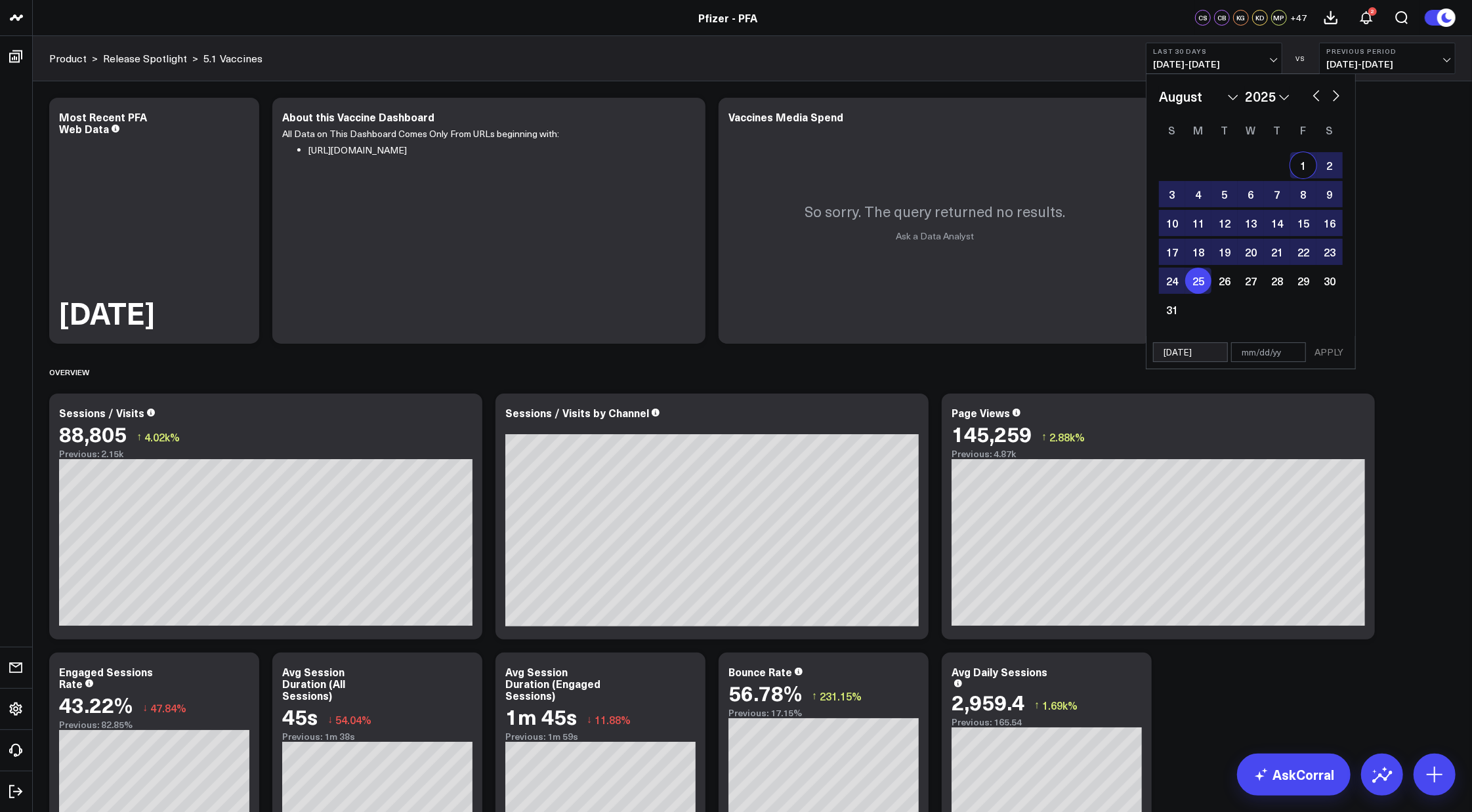
click at [1336, 99] on button "button" at bounding box center [1336, 94] width 13 height 16
select select "8"
select select "2025"
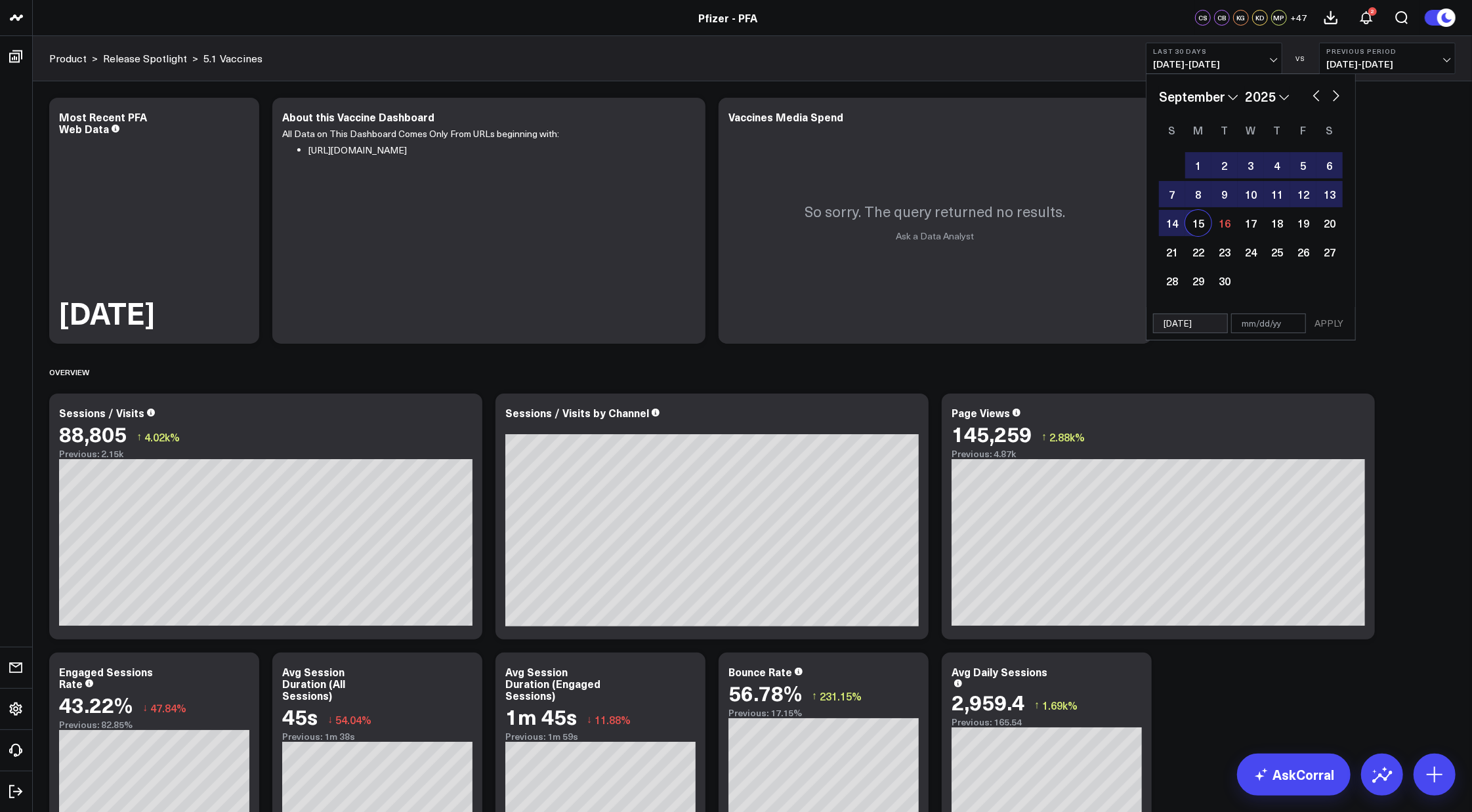
click at [1200, 228] on div "15" at bounding box center [1198, 223] width 26 height 26
type input "[DATE]"
select select "8"
select select "2025"
click at [1334, 328] on button "APPLY" at bounding box center [1329, 323] width 39 height 19
